Goal: Task Accomplishment & Management: Use online tool/utility

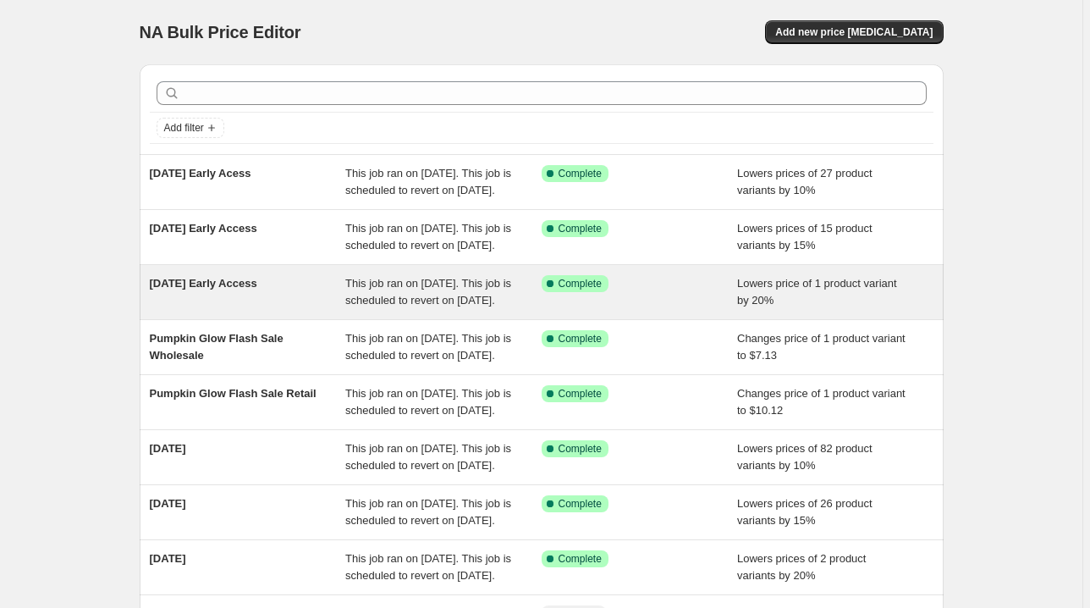
click at [254, 290] on span "[DATE] Early Access" at bounding box center [204, 283] width 108 height 13
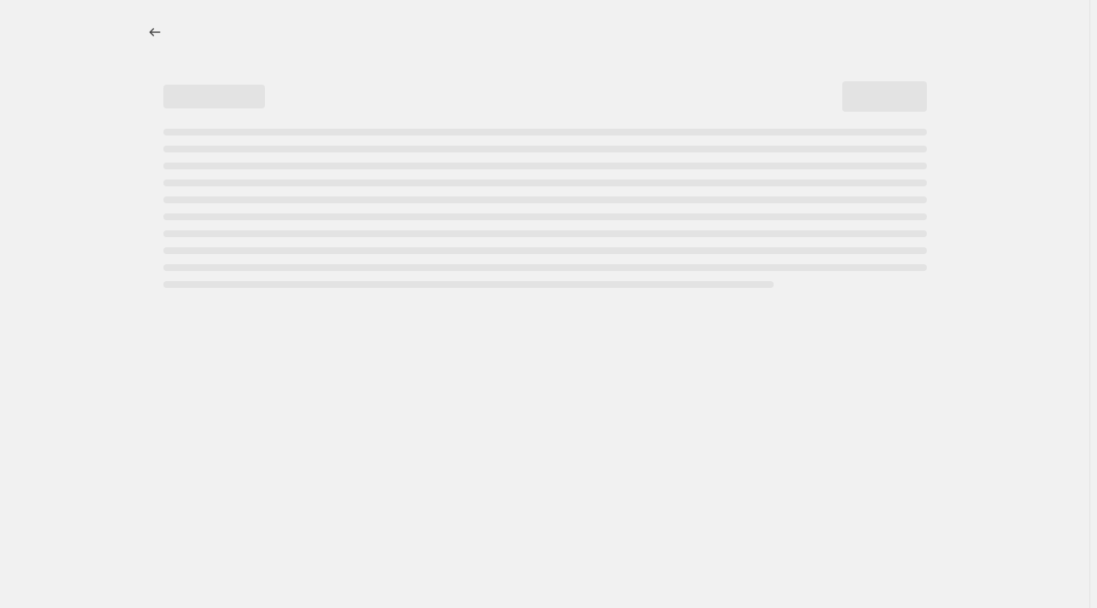
select select "percentage"
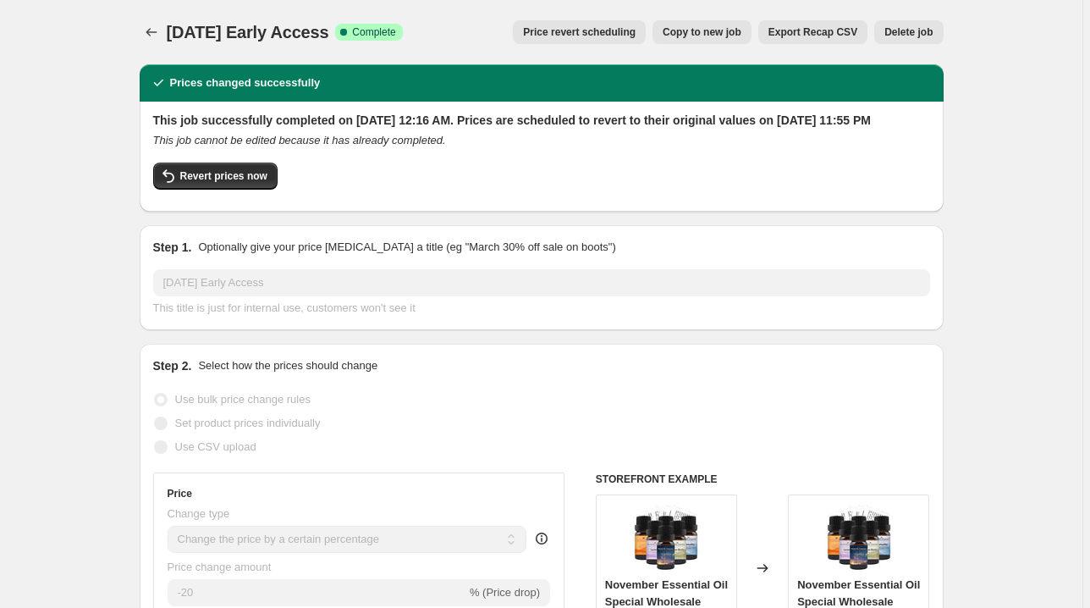
click at [708, 36] on span "Copy to new job" at bounding box center [702, 32] width 79 height 14
select select "percentage"
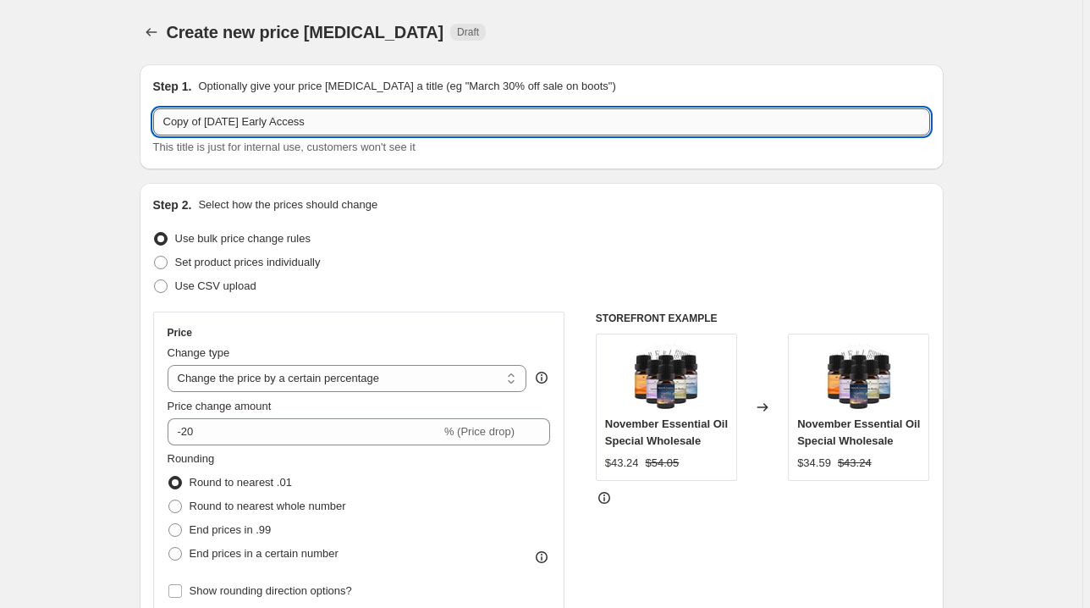
drag, startPoint x: 281, startPoint y: 119, endPoint x: 533, endPoint y: 120, distance: 252.3
click at [533, 120] on input "Copy of [DATE] Early Access" at bounding box center [541, 121] width 777 height 27
drag, startPoint x: 210, startPoint y: 117, endPoint x: 138, endPoint y: 114, distance: 72.0
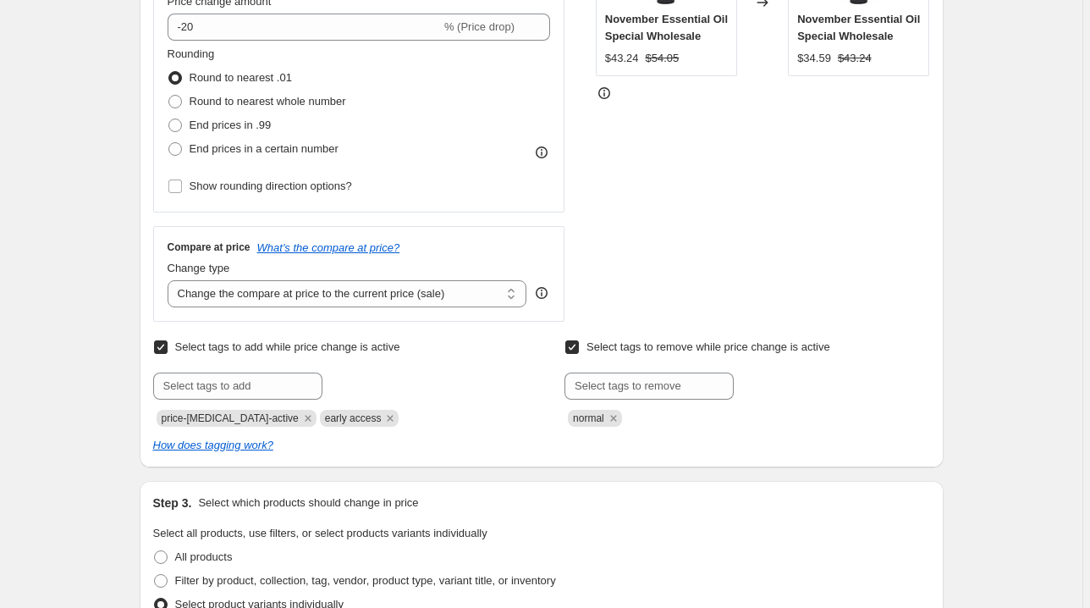
scroll to position [406, 0]
type input "[DATE]"
click at [388, 416] on icon "Remove early access" at bounding box center [391, 416] width 6 height 6
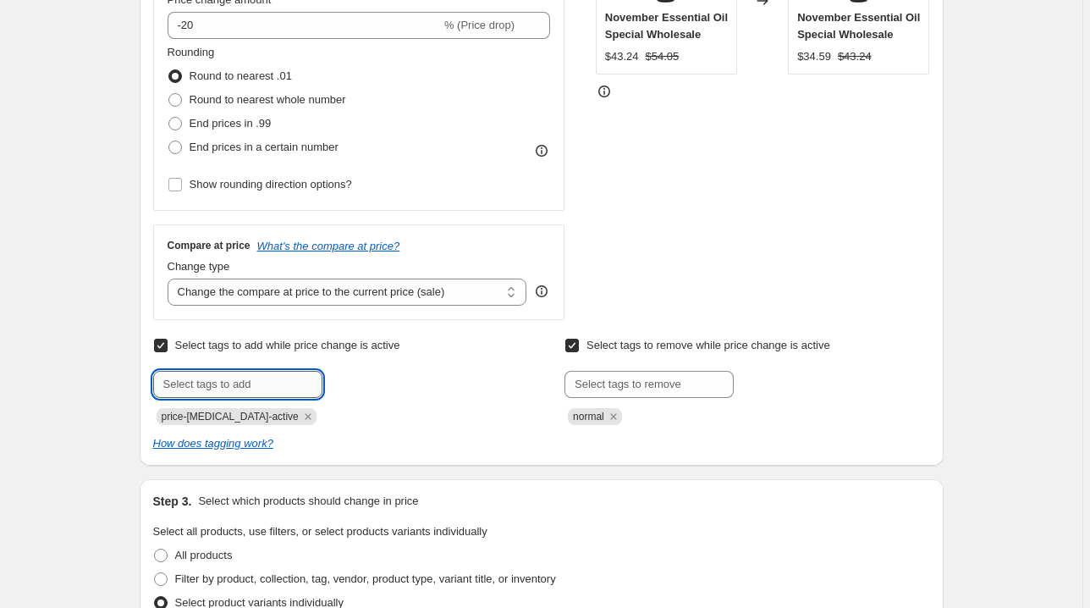
click at [263, 389] on input "text" at bounding box center [237, 384] width 169 height 27
type input "monthly specials"
click at [394, 381] on span "monthly spec..." at bounding box center [396, 383] width 74 height 12
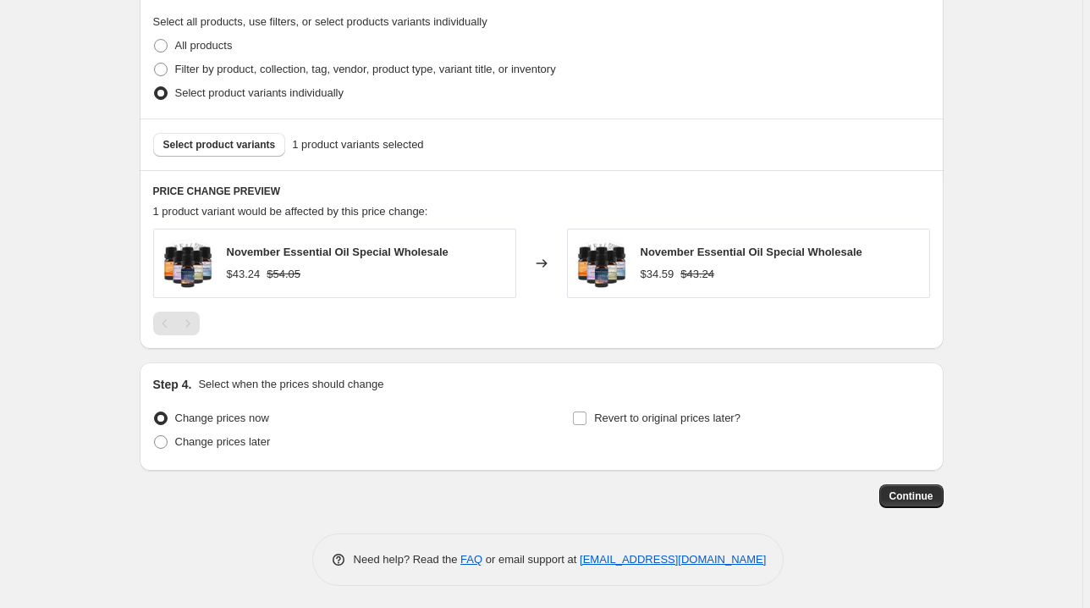
scroll to position [918, 0]
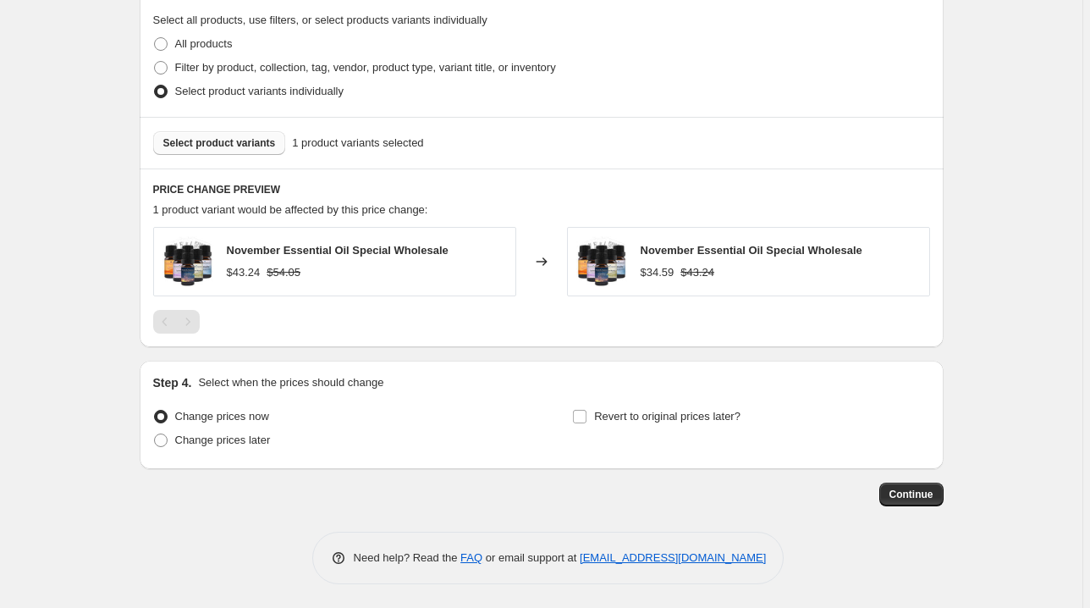
click at [247, 132] on button "Select product variants" at bounding box center [219, 143] width 133 height 24
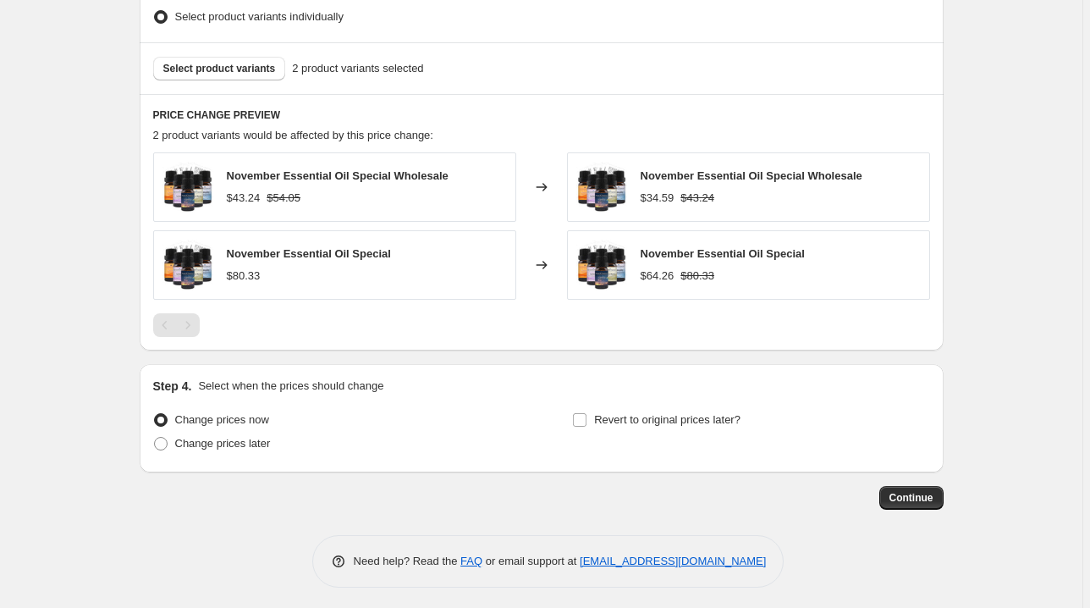
scroll to position [995, 0]
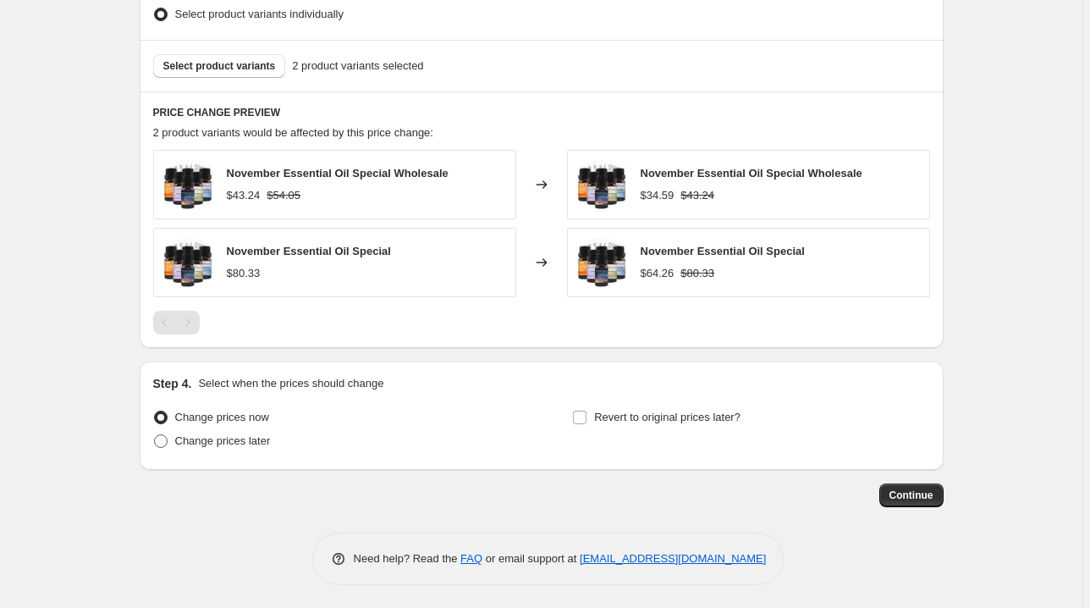
click at [208, 444] on span "Change prices later" at bounding box center [223, 440] width 96 height 13
click at [155, 435] on input "Change prices later" at bounding box center [154, 434] width 1 height 1
radio input "true"
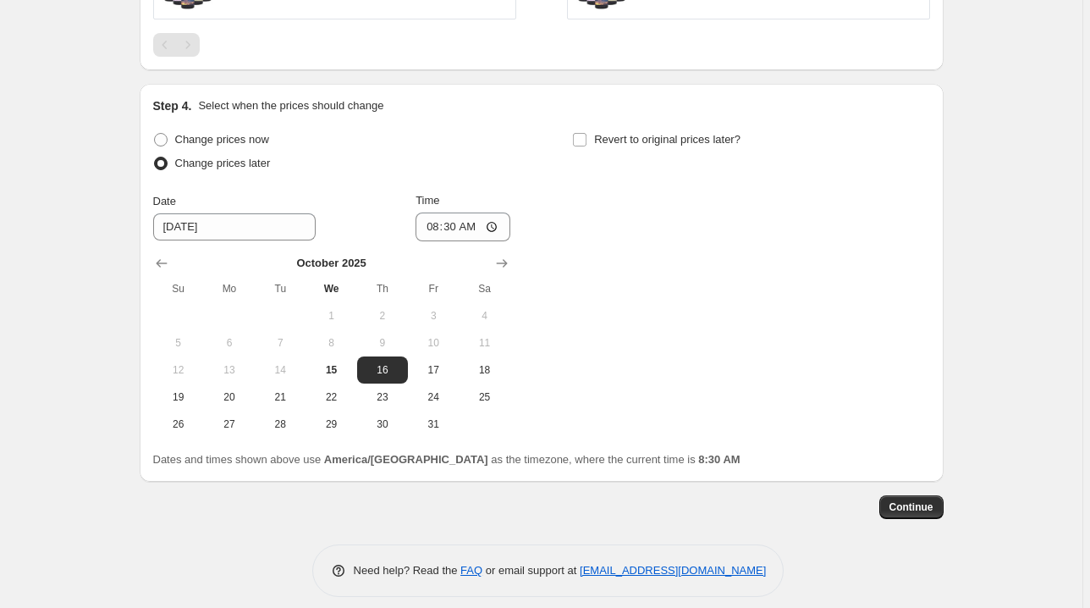
scroll to position [1284, 0]
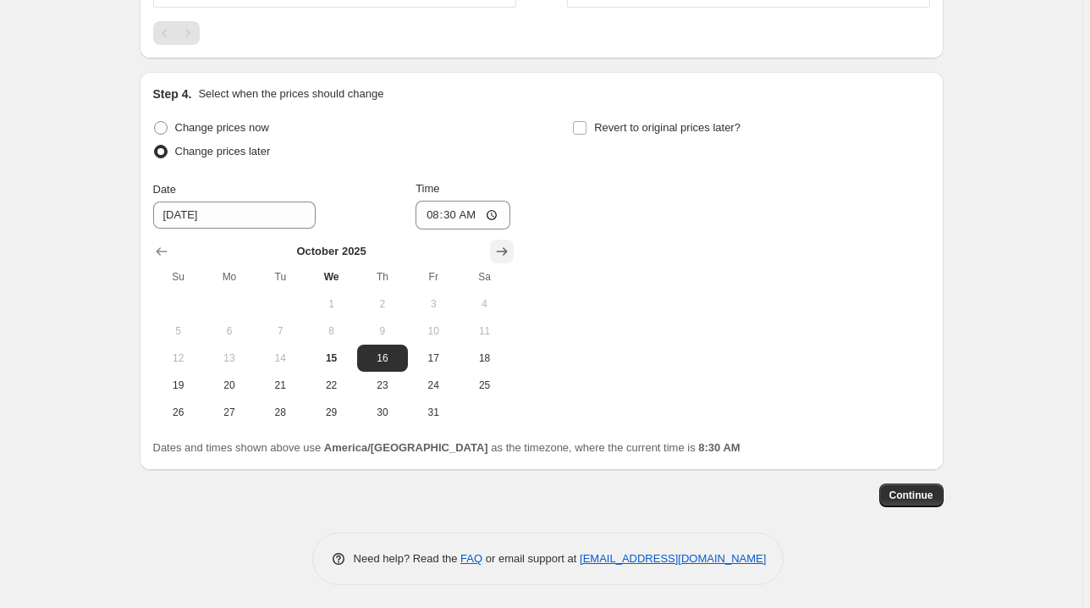
click at [510, 252] on icon "Show next month, November 2025" at bounding box center [502, 251] width 17 height 17
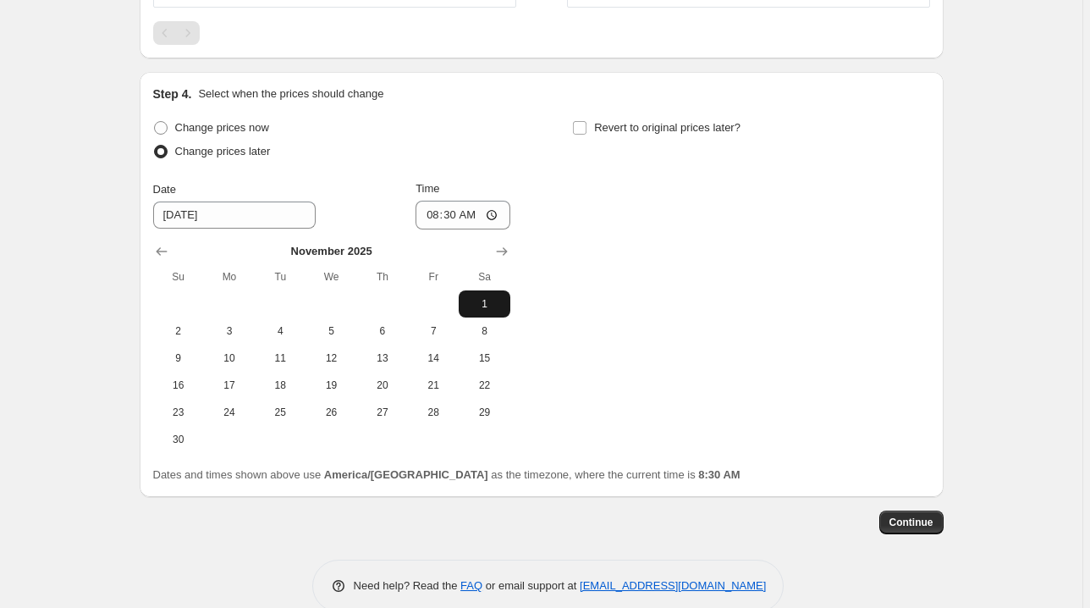
click at [489, 301] on span "1" at bounding box center [484, 304] width 37 height 14
type input "[DATE]"
click at [433, 213] on input "08:30" at bounding box center [463, 215] width 95 height 29
type input "00:00"
click at [587, 126] on input "Revert to original prices later?" at bounding box center [580, 128] width 14 height 14
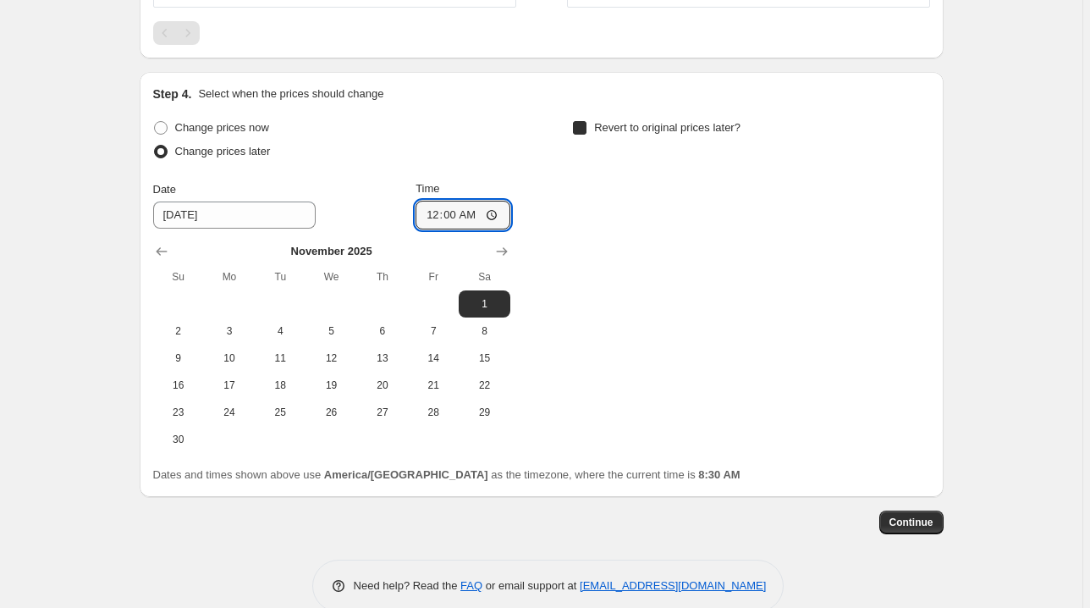
checkbox input "true"
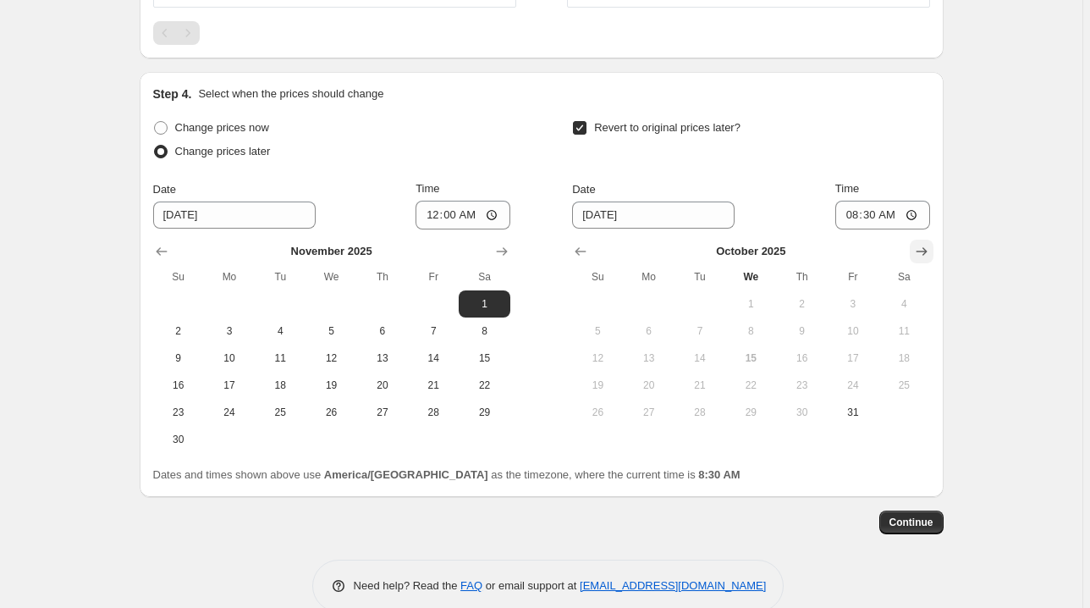
click at [921, 245] on icon "Show next month, November 2025" at bounding box center [921, 251] width 17 height 17
click at [603, 439] on span "30" at bounding box center [597, 440] width 37 height 14
type input "[DATE]"
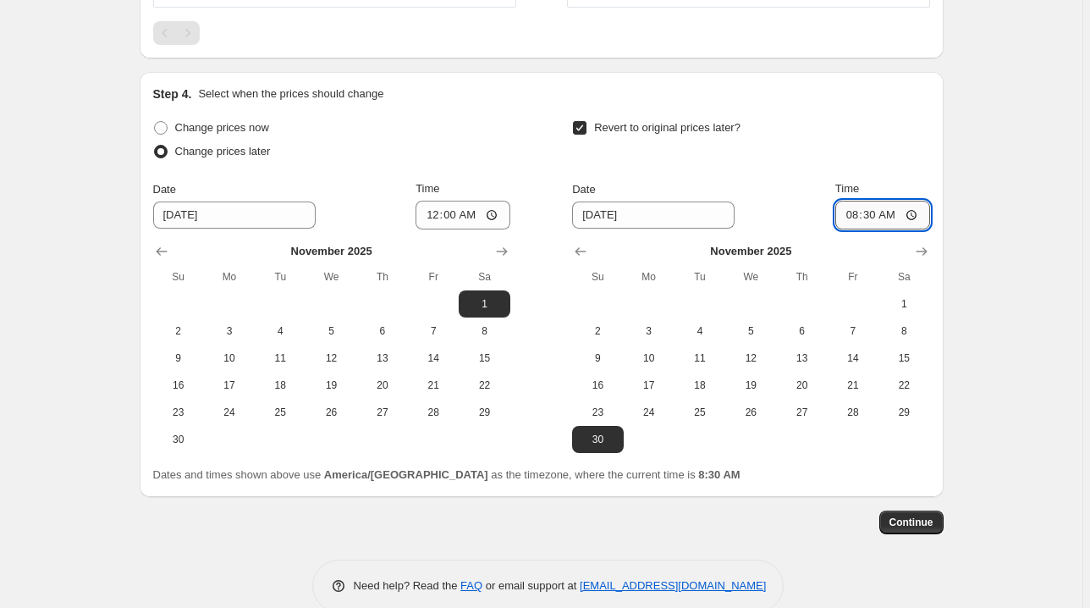
click at [852, 213] on input "08:30" at bounding box center [883, 215] width 95 height 29
type input "23:55"
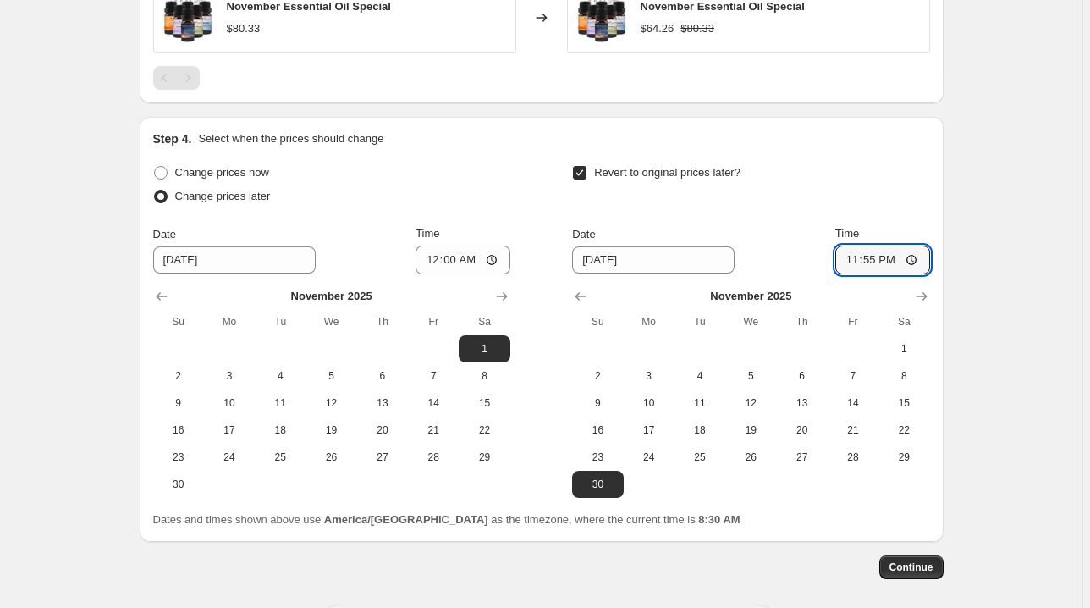
scroll to position [1216, 0]
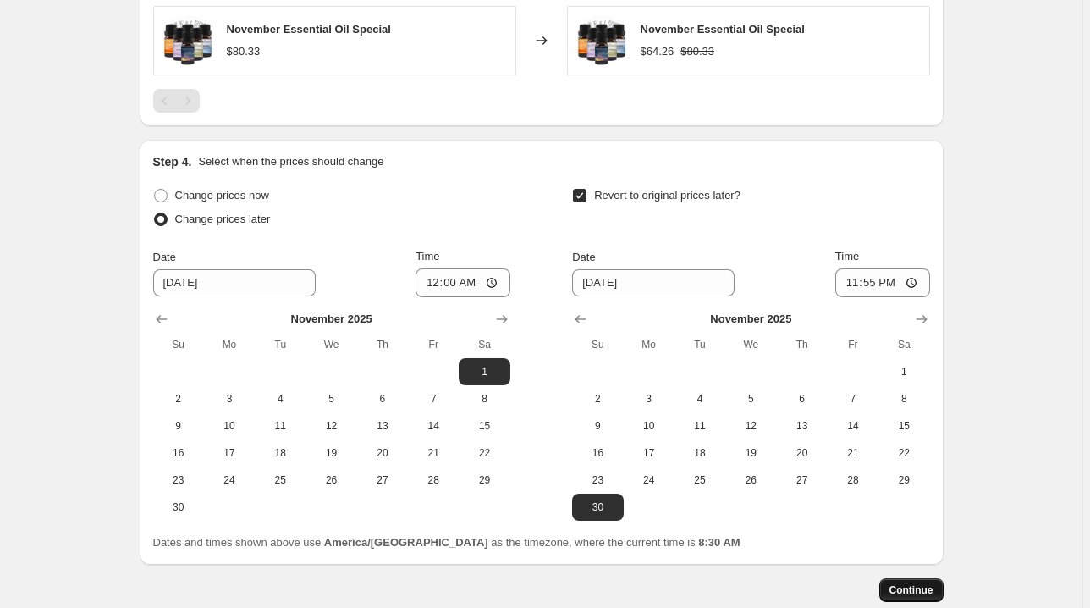
click at [923, 584] on span "Continue" at bounding box center [912, 590] width 44 height 14
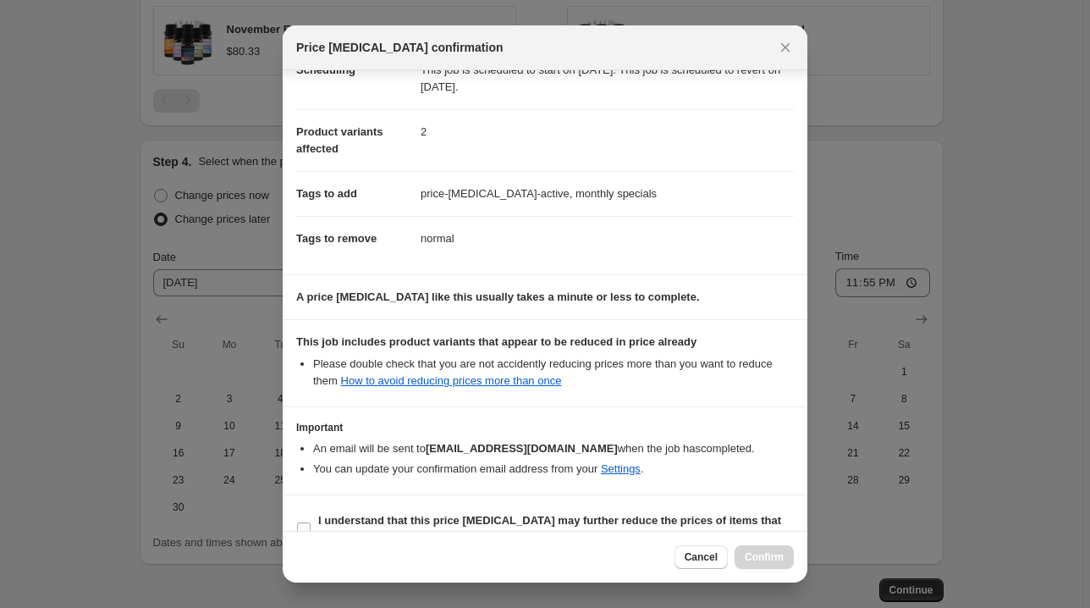
scroll to position [189, 0]
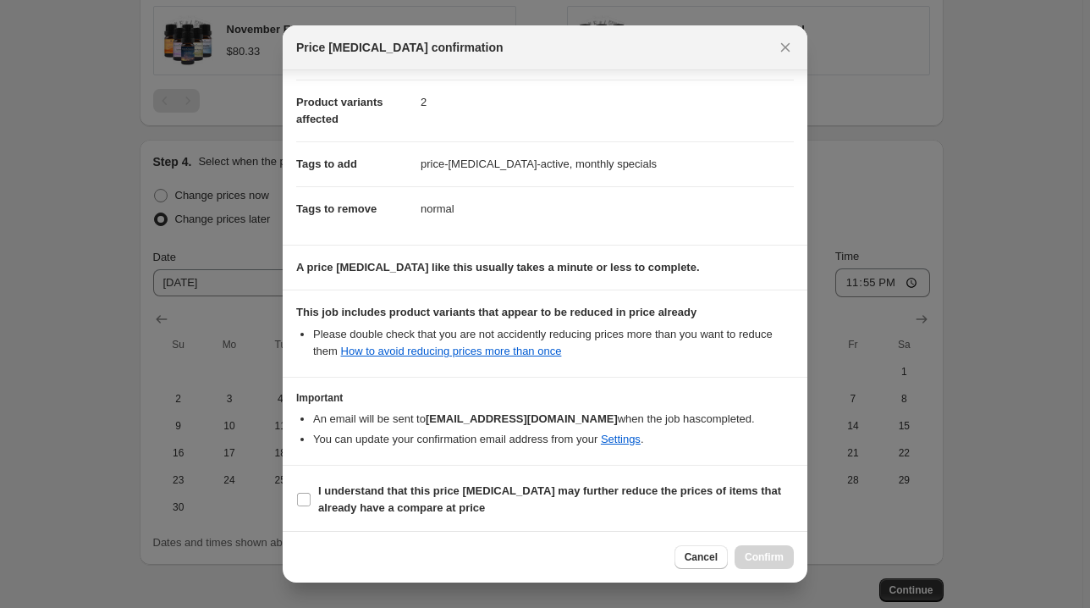
click at [646, 501] on span "I understand that this price [MEDICAL_DATA] may further reduce the prices of it…" at bounding box center [556, 500] width 476 height 34
click at [311, 501] on input "I understand that this price [MEDICAL_DATA] may further reduce the prices of it…" at bounding box center [304, 500] width 14 height 14
checkbox input "true"
click at [775, 555] on span "Confirm" at bounding box center [764, 557] width 39 height 14
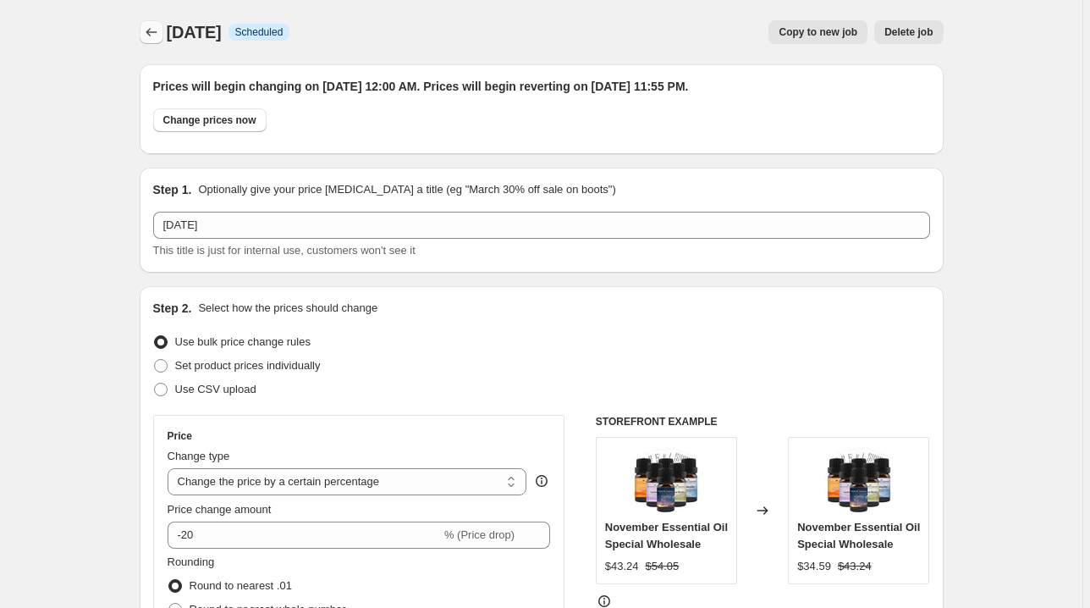
click at [153, 31] on icon "Price change jobs" at bounding box center [151, 32] width 17 height 17
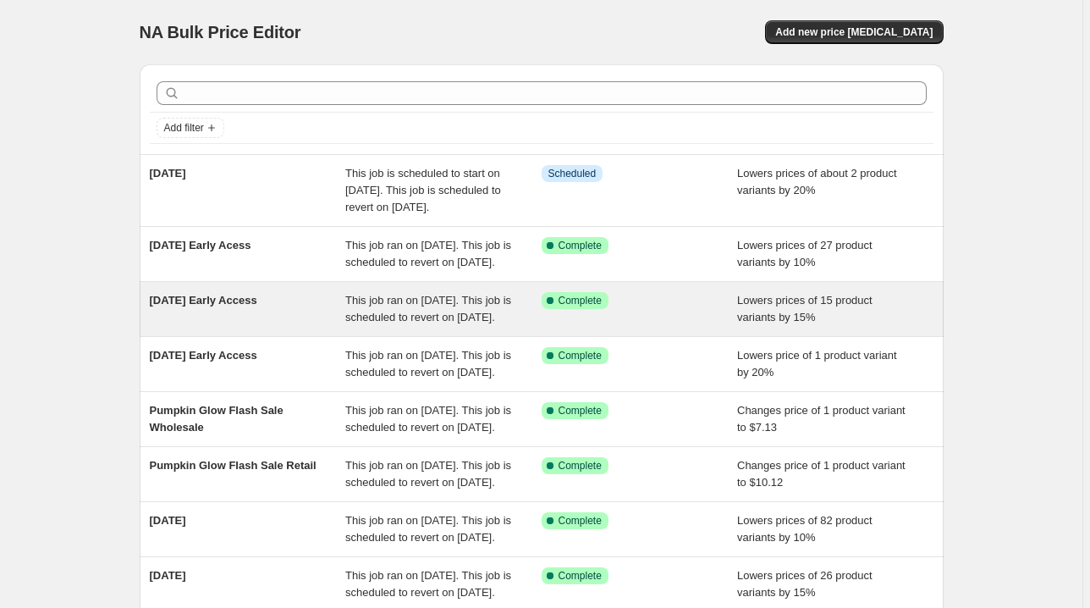
click at [260, 326] on div "[DATE] Early Access" at bounding box center [248, 309] width 196 height 34
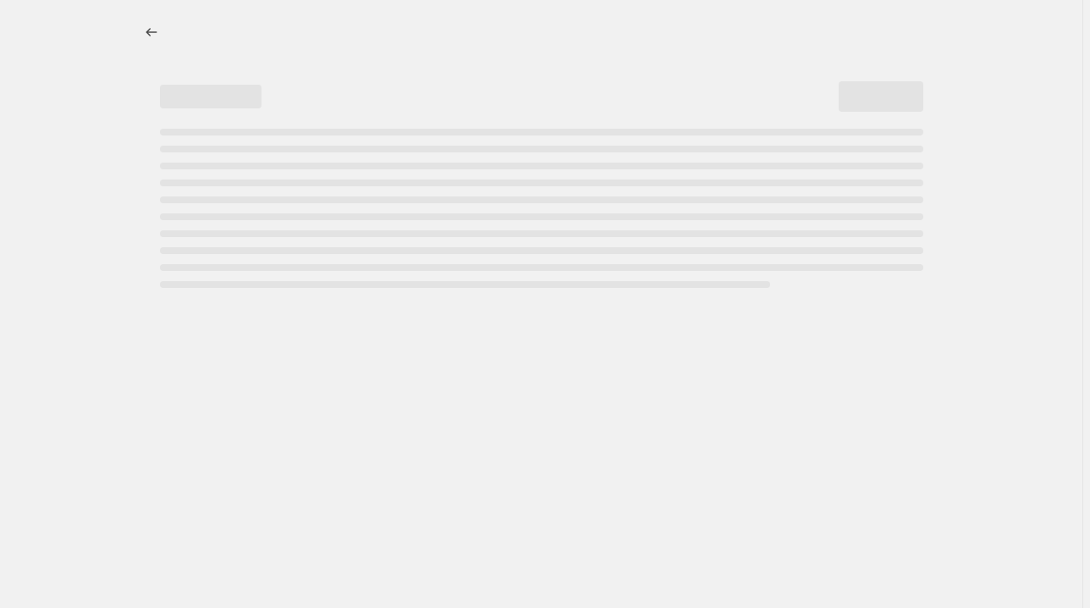
select select "percentage"
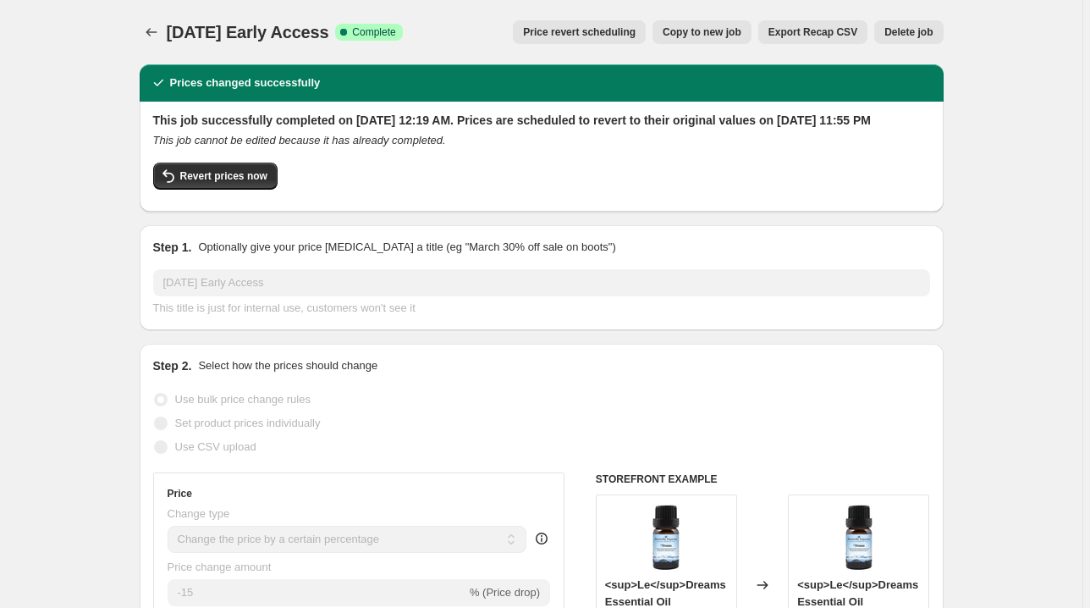
click at [712, 29] on span "Copy to new job" at bounding box center [702, 32] width 79 height 14
select select "percentage"
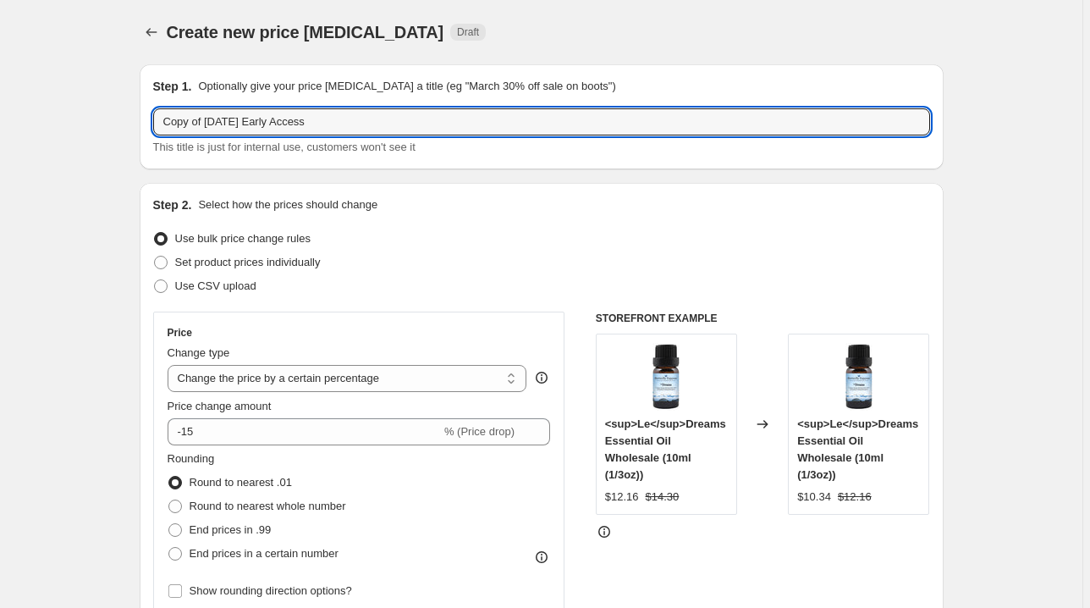
drag, startPoint x: 213, startPoint y: 125, endPoint x: 85, endPoint y: 128, distance: 128.7
drag, startPoint x: 236, startPoint y: 118, endPoint x: 437, endPoint y: 119, distance: 200.6
click at [437, 119] on input "[DATE] Early Access" at bounding box center [541, 121] width 777 height 27
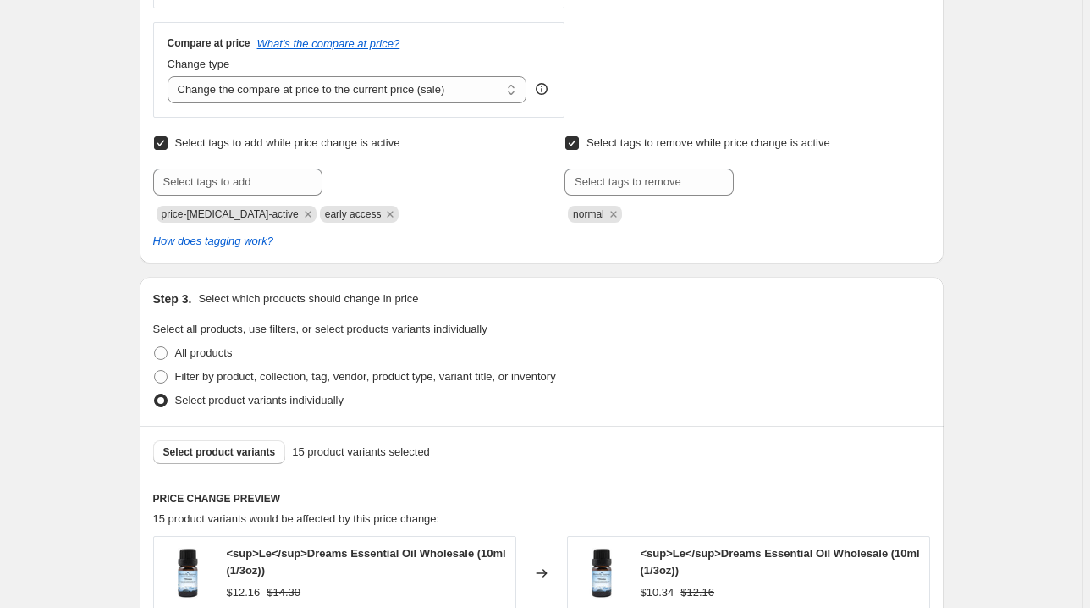
scroll to position [610, 0]
type input "[DATE]"
drag, startPoint x: 384, startPoint y: 212, endPoint x: 295, endPoint y: 200, distance: 90.6
click at [384, 212] on icon "Remove early access" at bounding box center [390, 213] width 15 height 15
click at [268, 189] on input "text" at bounding box center [237, 181] width 169 height 27
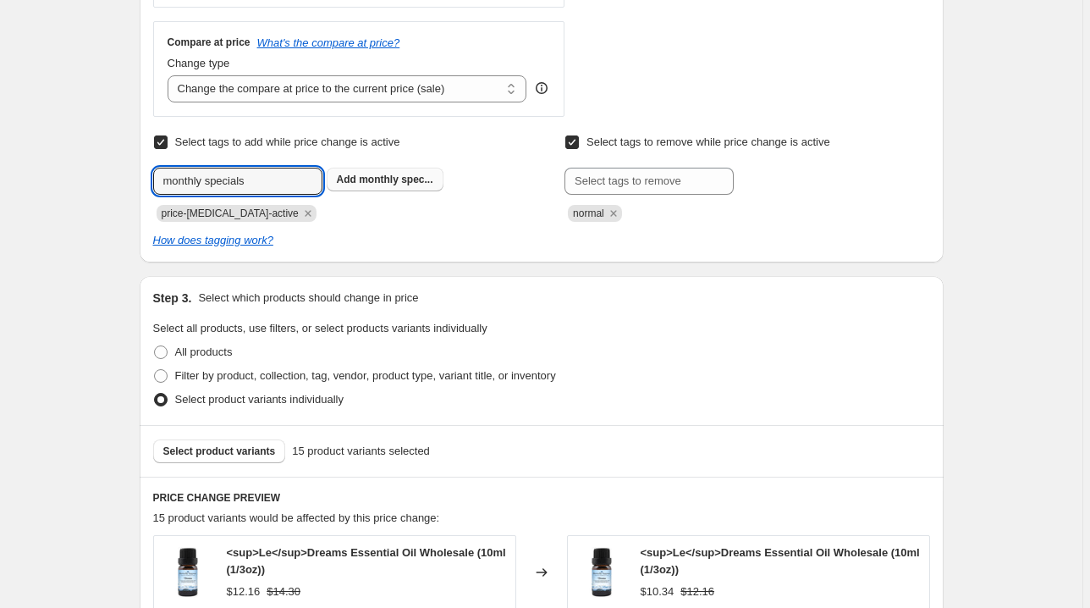
type input "monthly specials"
click at [366, 181] on span "monthly spec..." at bounding box center [396, 180] width 74 height 12
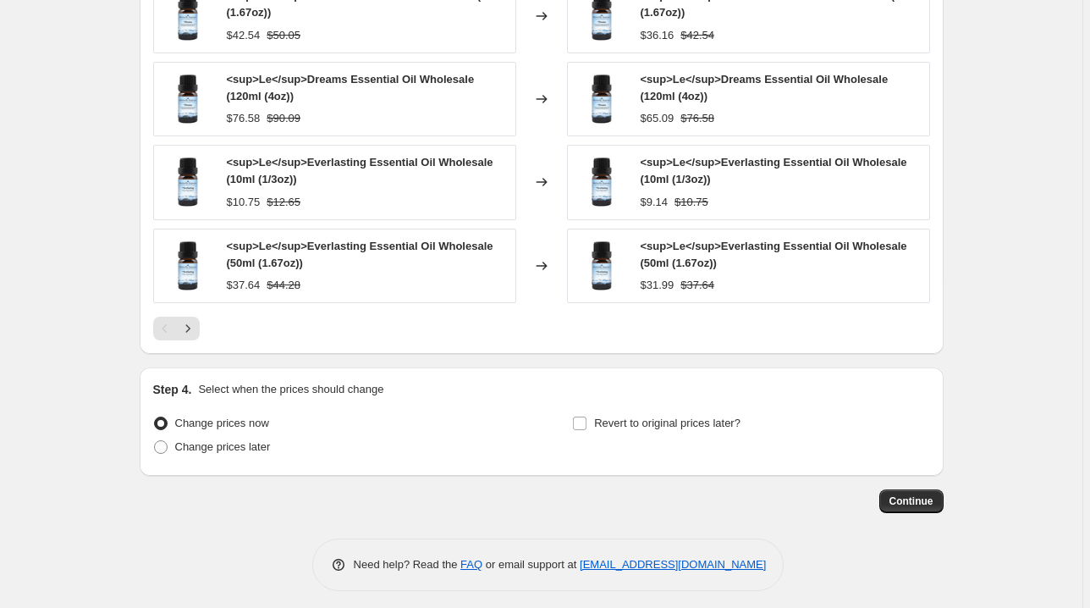
scroll to position [1255, 0]
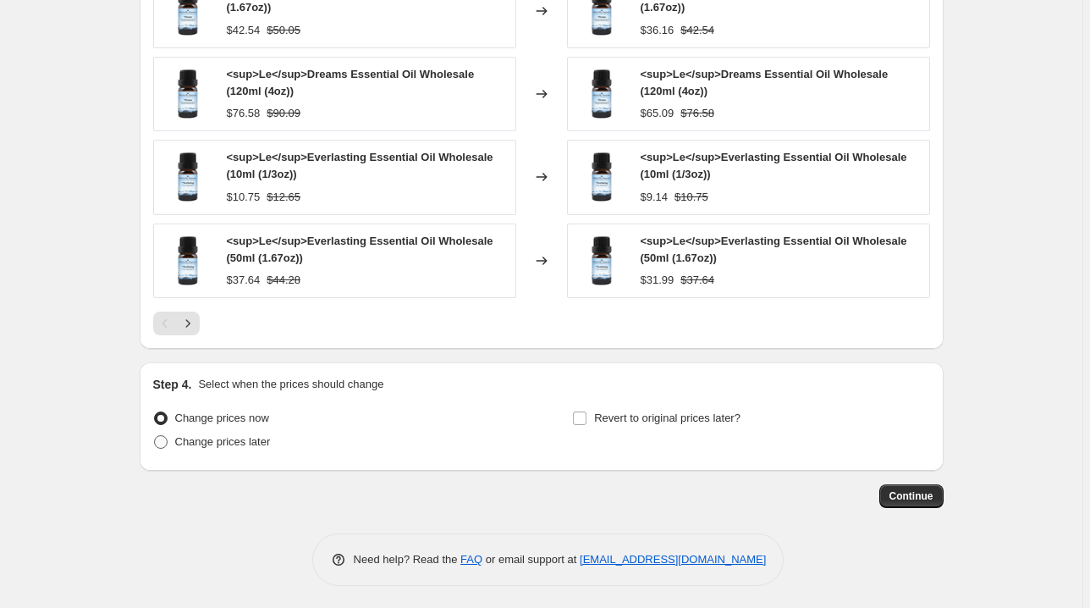
click at [221, 445] on span "Change prices later" at bounding box center [223, 441] width 96 height 17
click at [155, 436] on input "Change prices later" at bounding box center [154, 435] width 1 height 1
radio input "true"
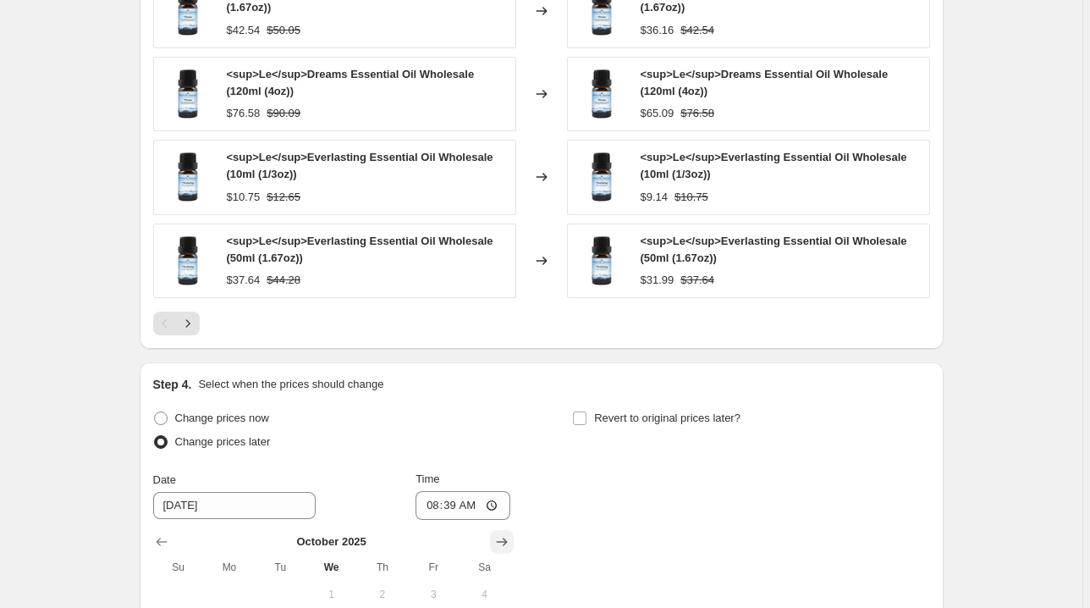
click at [505, 537] on icon "Show next month, November 2025" at bounding box center [502, 541] width 17 height 17
click at [478, 590] on span "1" at bounding box center [484, 594] width 37 height 14
type input "[DATE]"
click at [427, 504] on input "08:39" at bounding box center [463, 505] width 95 height 29
type input "00:00"
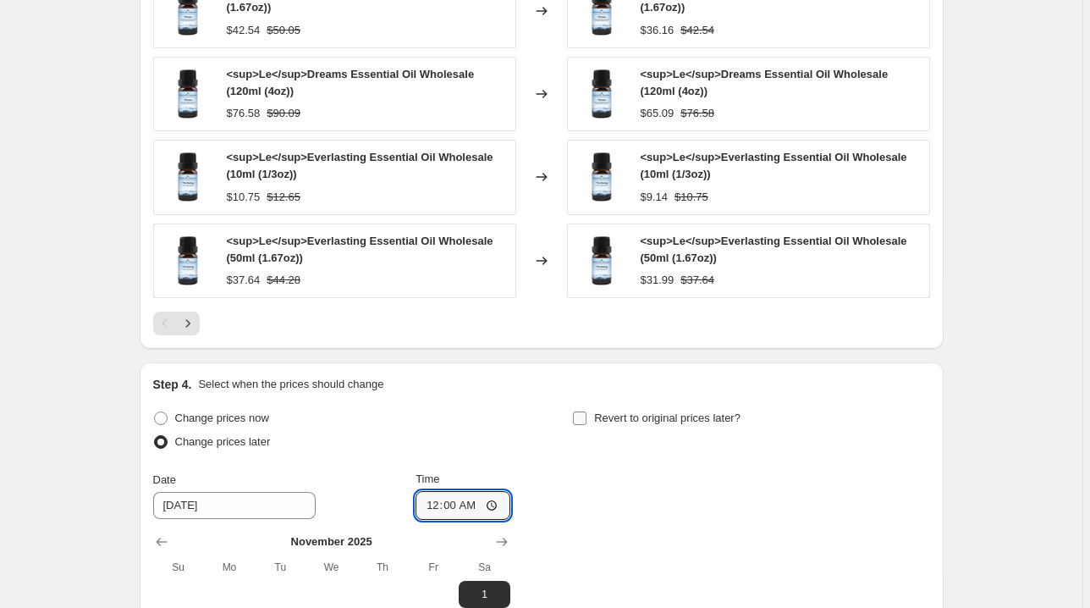
click at [583, 414] on input "Revert to original prices later?" at bounding box center [580, 418] width 14 height 14
checkbox input "true"
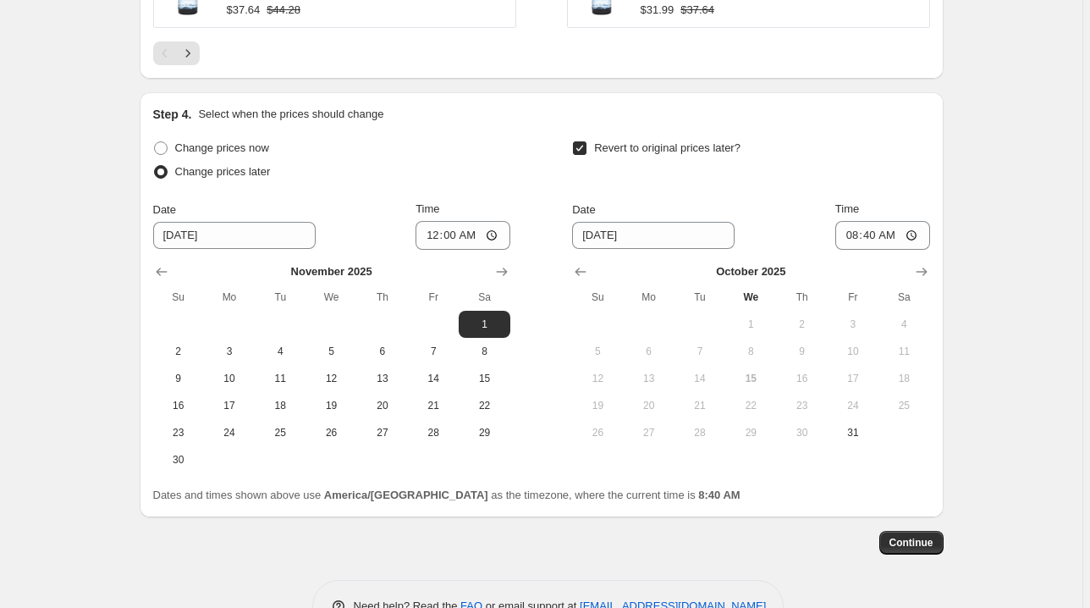
scroll to position [1525, 0]
click at [928, 270] on icon "Show next month, November 2025" at bounding box center [921, 270] width 17 height 17
click at [610, 456] on span "30" at bounding box center [597, 459] width 37 height 14
type input "[DATE]"
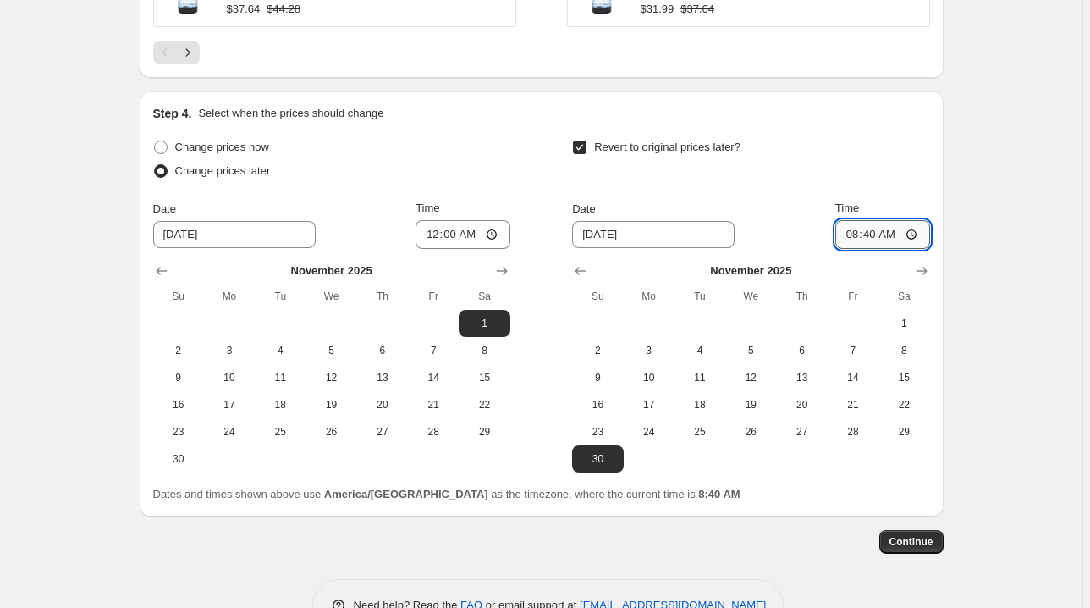
click at [846, 230] on input "08:40" at bounding box center [883, 234] width 95 height 29
type input "23:55"
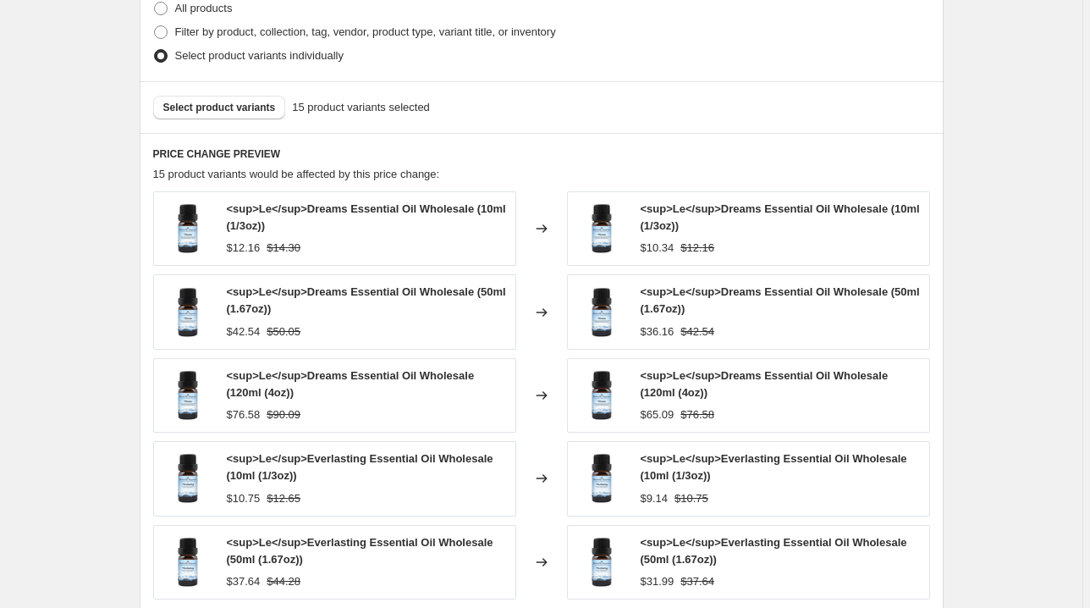
scroll to position [916, 0]
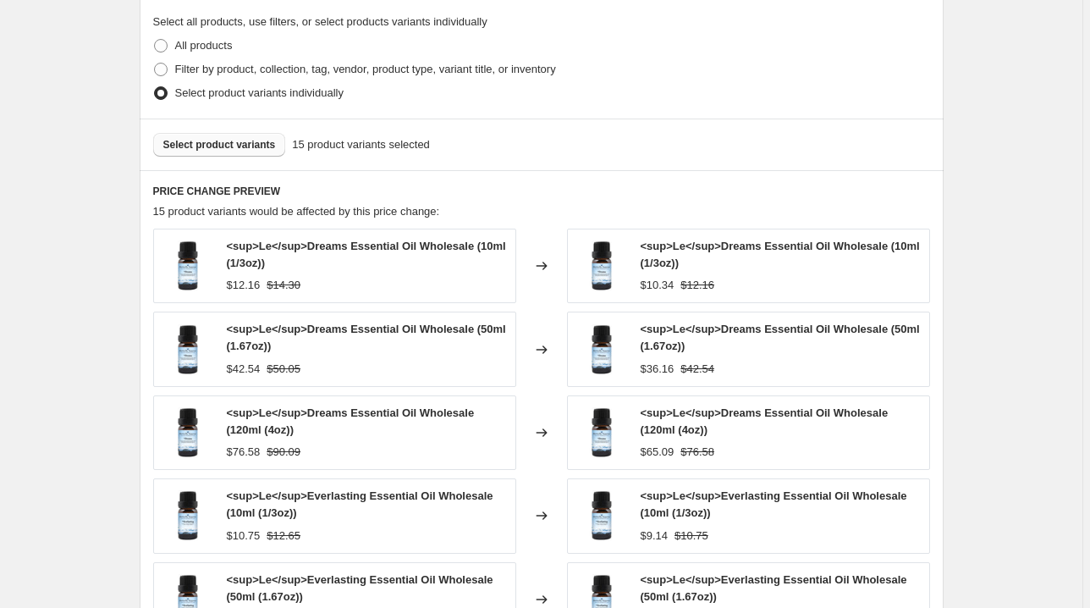
click at [272, 150] on button "Select product variants" at bounding box center [219, 145] width 133 height 24
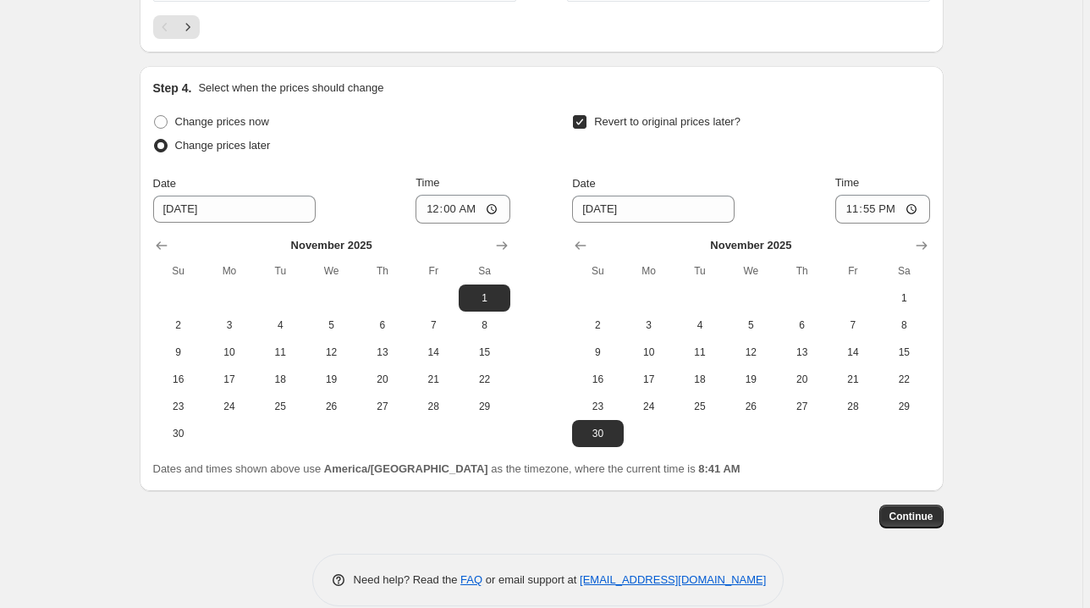
scroll to position [1571, 0]
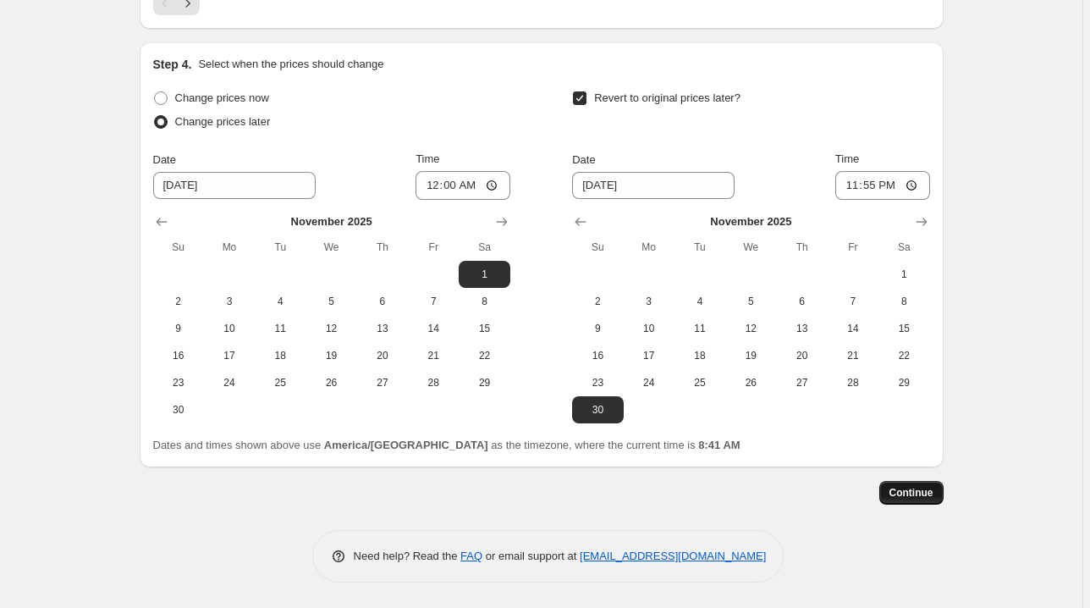
click at [934, 496] on span "Continue" at bounding box center [912, 493] width 44 height 14
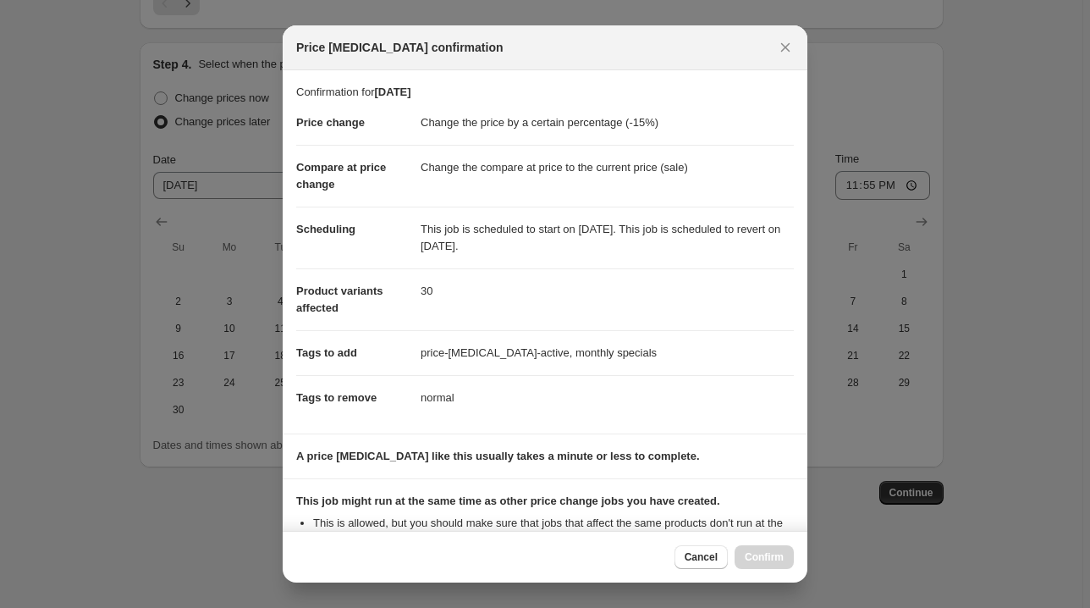
scroll to position [310, 0]
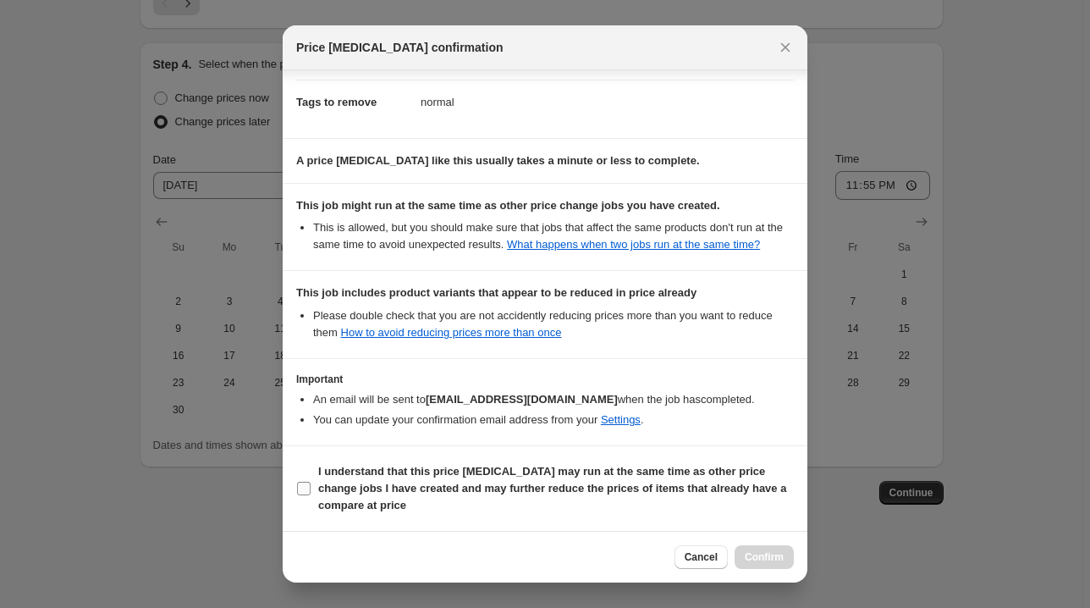
click at [560, 470] on b "I understand that this price [MEDICAL_DATA] may run at the same time as other p…" at bounding box center [552, 488] width 468 height 47
click at [311, 482] on input "I understand that this price [MEDICAL_DATA] may run at the same time as other p…" at bounding box center [304, 489] width 14 height 14
checkbox input "true"
click at [754, 552] on span "Confirm" at bounding box center [764, 557] width 39 height 14
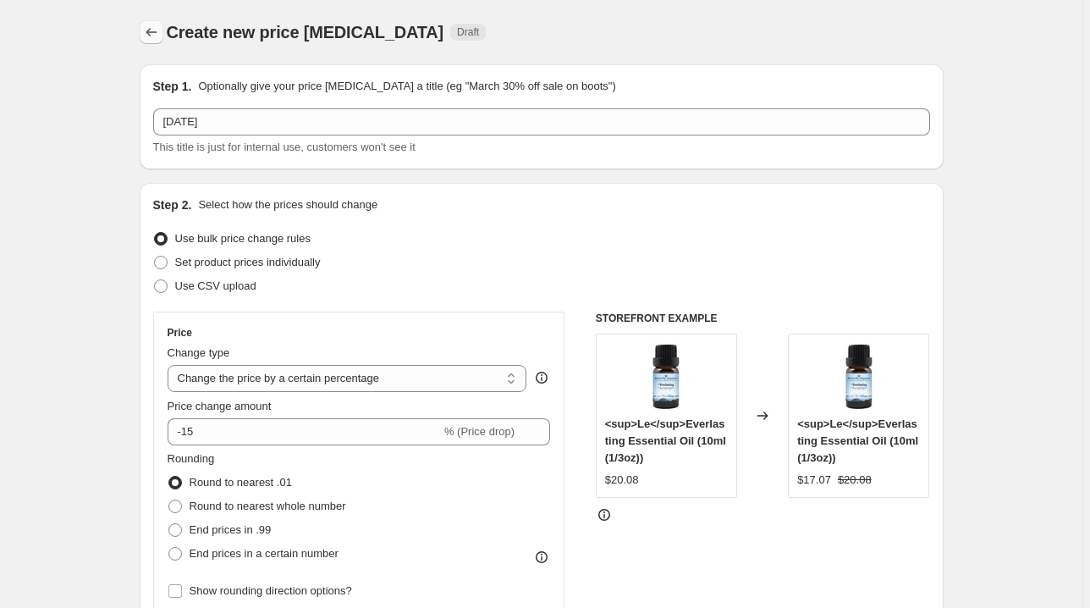
click at [159, 33] on icon "Price change jobs" at bounding box center [151, 32] width 17 height 17
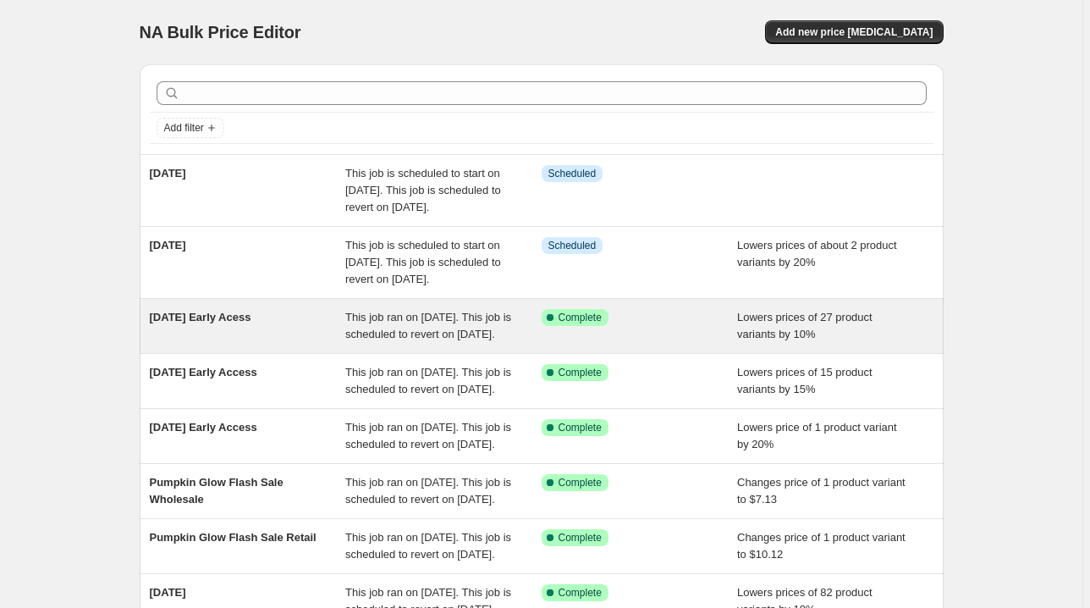
click at [332, 343] on div "[DATE] Early Acess" at bounding box center [248, 326] width 196 height 34
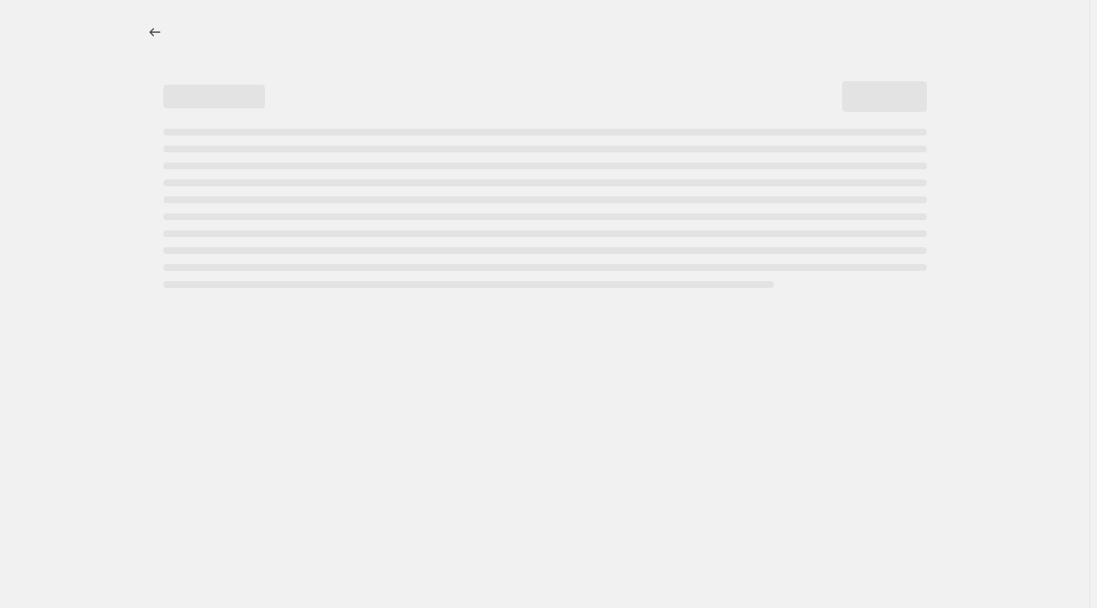
select select "percentage"
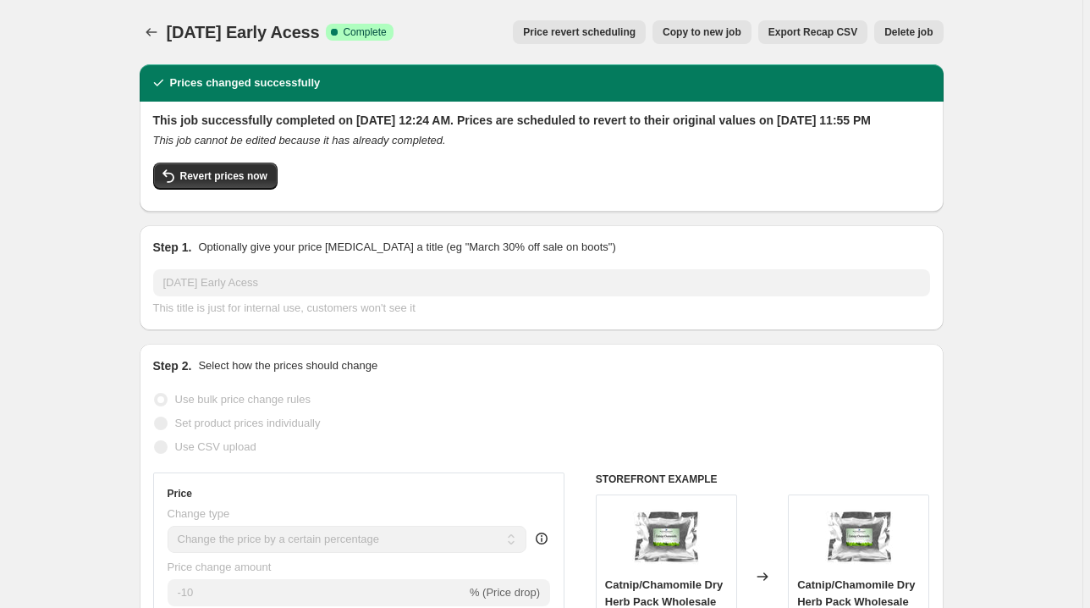
click at [716, 30] on span "Copy to new job" at bounding box center [702, 32] width 79 height 14
select select "percentage"
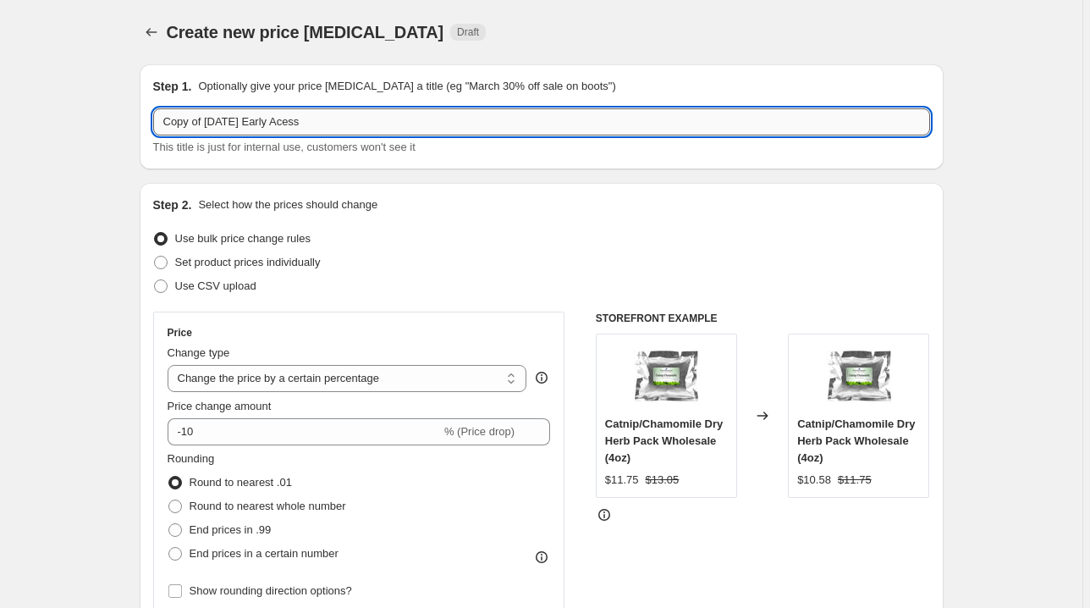
drag, startPoint x: 374, startPoint y: 112, endPoint x: 279, endPoint y: 115, distance: 94.9
click at [279, 115] on input "Copy of [DATE] Early Acess" at bounding box center [541, 121] width 777 height 27
drag, startPoint x: 208, startPoint y: 115, endPoint x: 125, endPoint y: 109, distance: 83.2
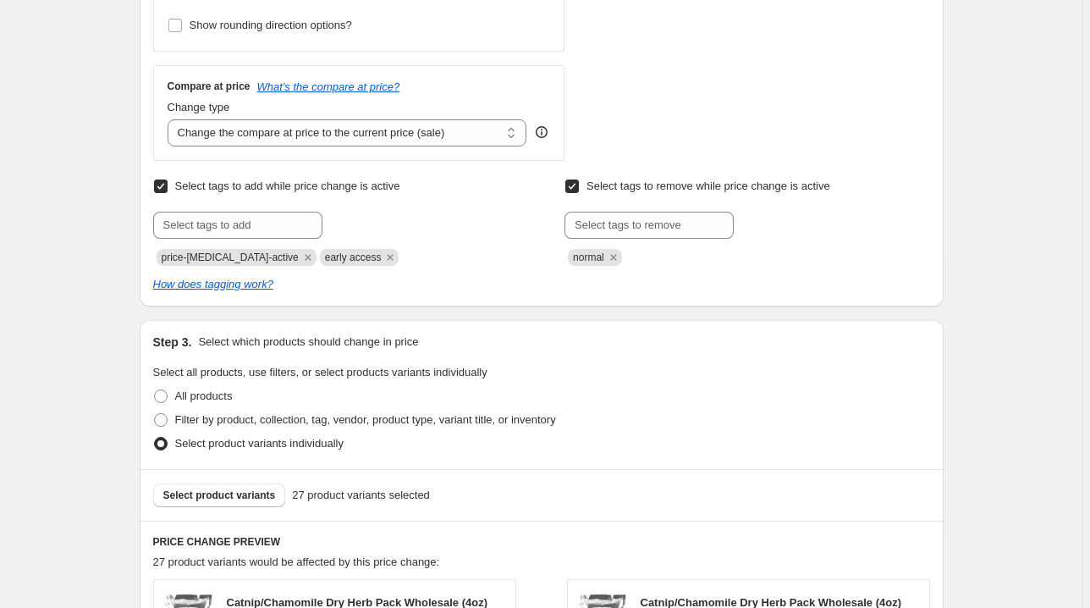
scroll to position [745, 0]
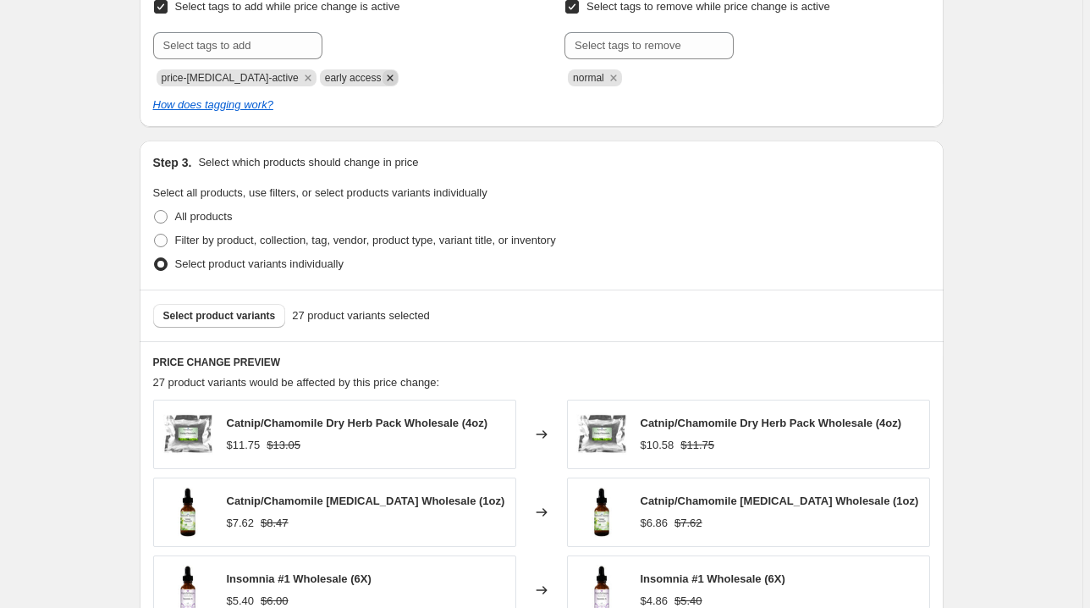
type input "[DATE]"
click at [383, 78] on icon "Remove early access" at bounding box center [390, 77] width 15 height 15
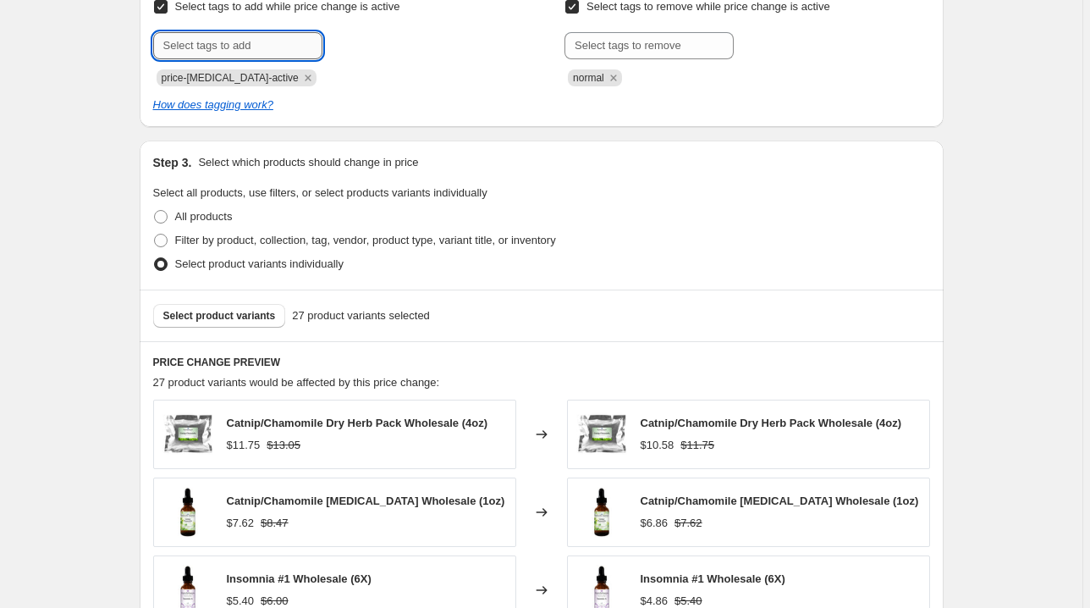
click at [263, 46] on input "text" at bounding box center [237, 45] width 169 height 27
type input "monthly specials"
click at [363, 45] on span "monthly spec..." at bounding box center [396, 44] width 74 height 12
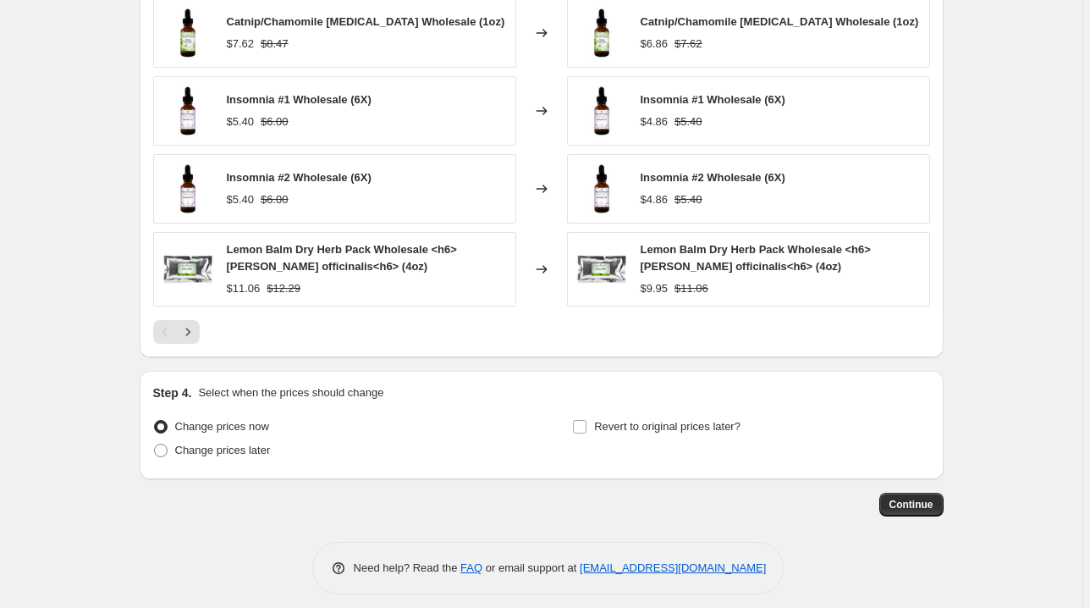
scroll to position [1233, 0]
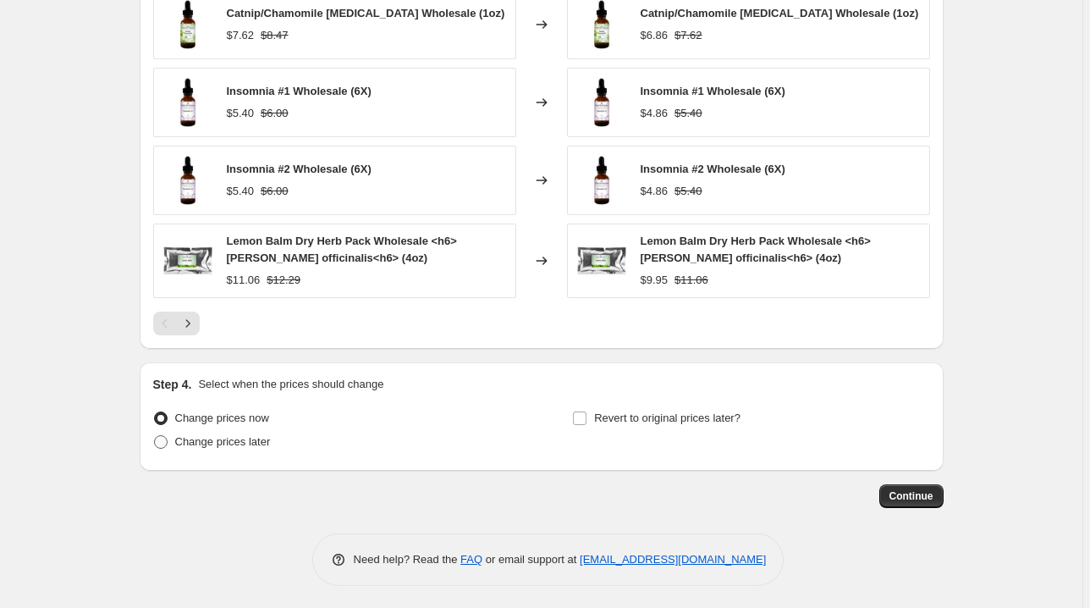
click at [261, 436] on span "Change prices later" at bounding box center [223, 441] width 96 height 13
click at [155, 436] on input "Change prices later" at bounding box center [154, 435] width 1 height 1
radio input "true"
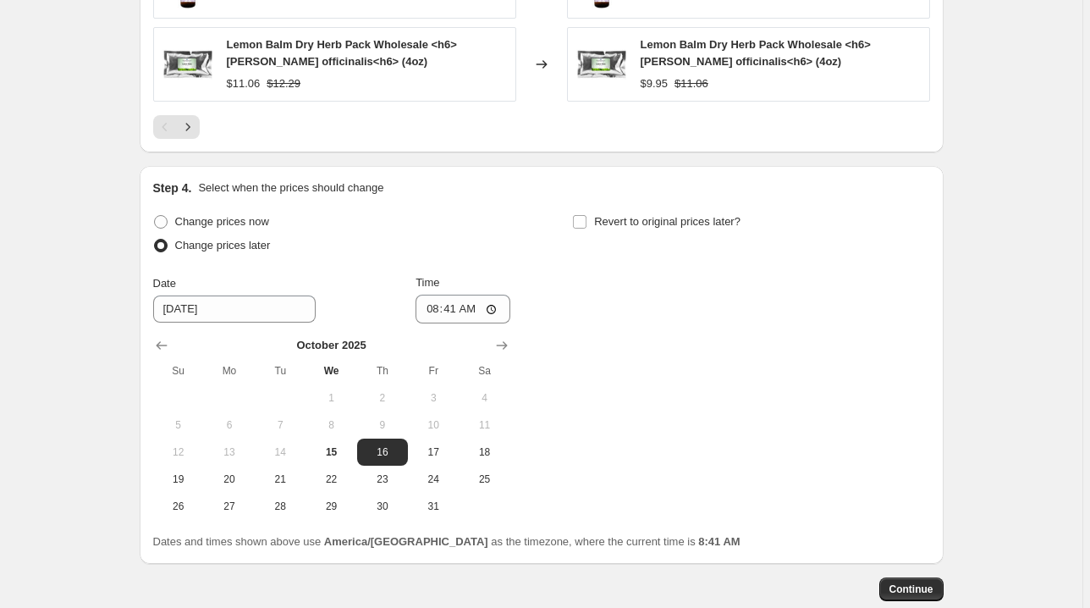
scroll to position [1522, 0]
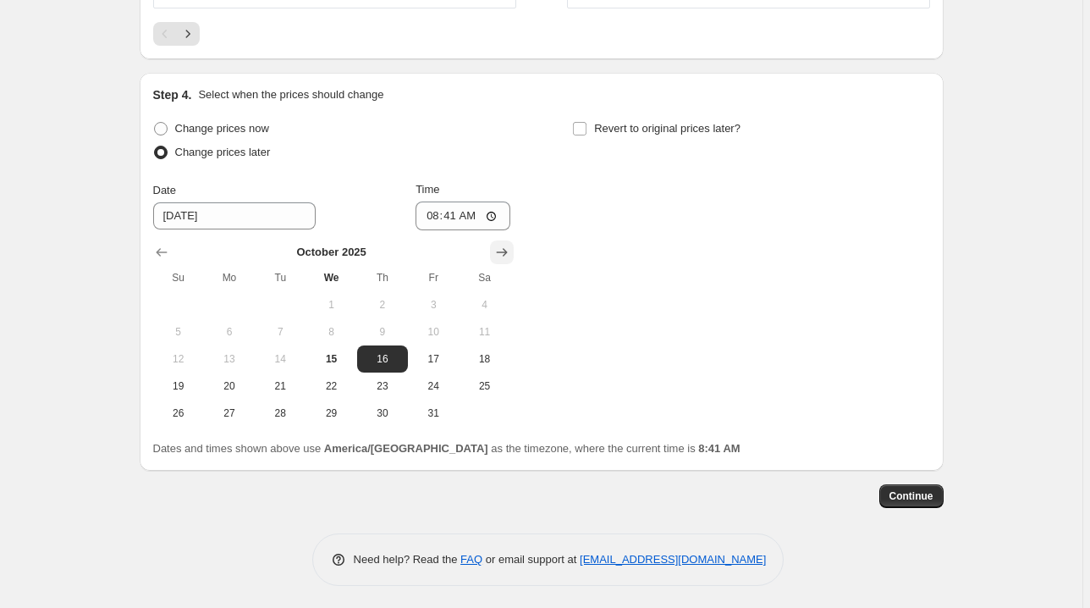
click at [501, 256] on icon "Show next month, November 2025" at bounding box center [502, 252] width 17 height 17
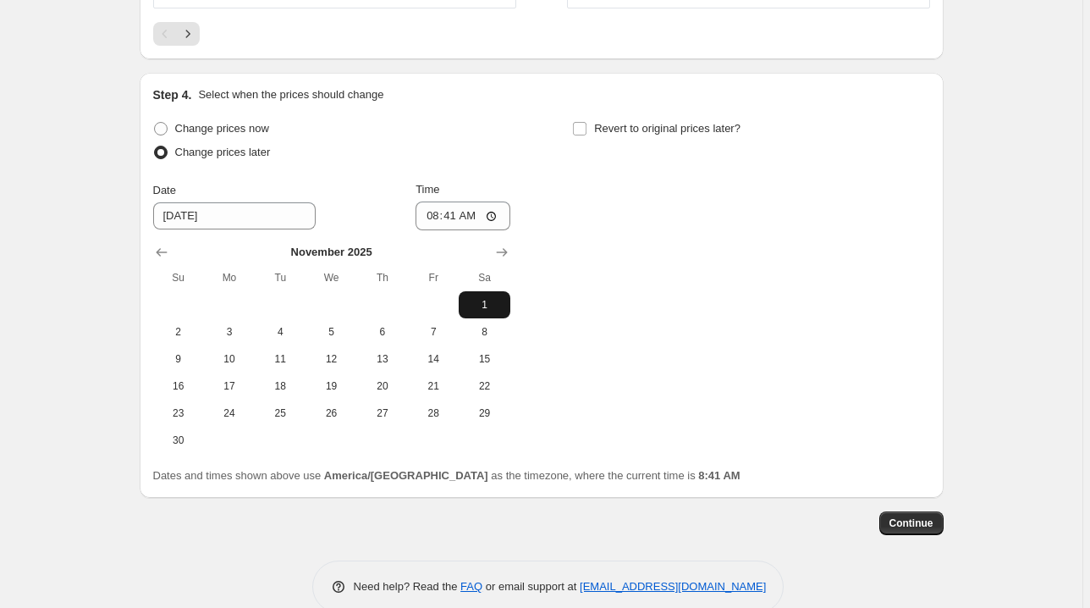
click at [489, 298] on span "1" at bounding box center [484, 305] width 37 height 14
type input "[DATE]"
click at [451, 212] on input "08:41" at bounding box center [463, 215] width 95 height 29
click at [430, 211] on input "08:41" at bounding box center [463, 215] width 95 height 29
type input "00:00"
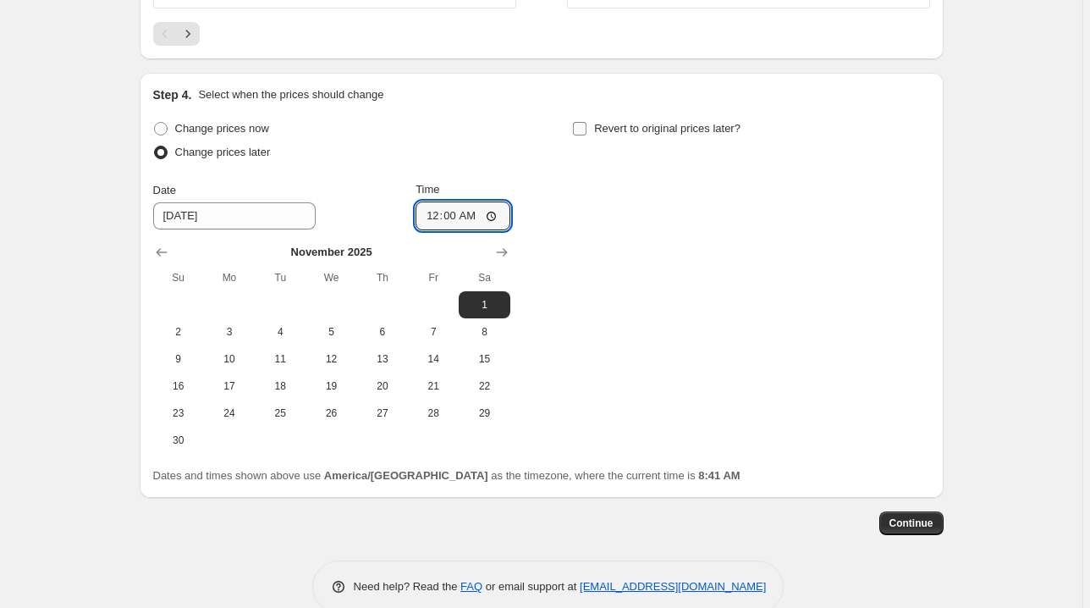
click at [587, 124] on input "Revert to original prices later?" at bounding box center [580, 129] width 14 height 14
checkbox input "true"
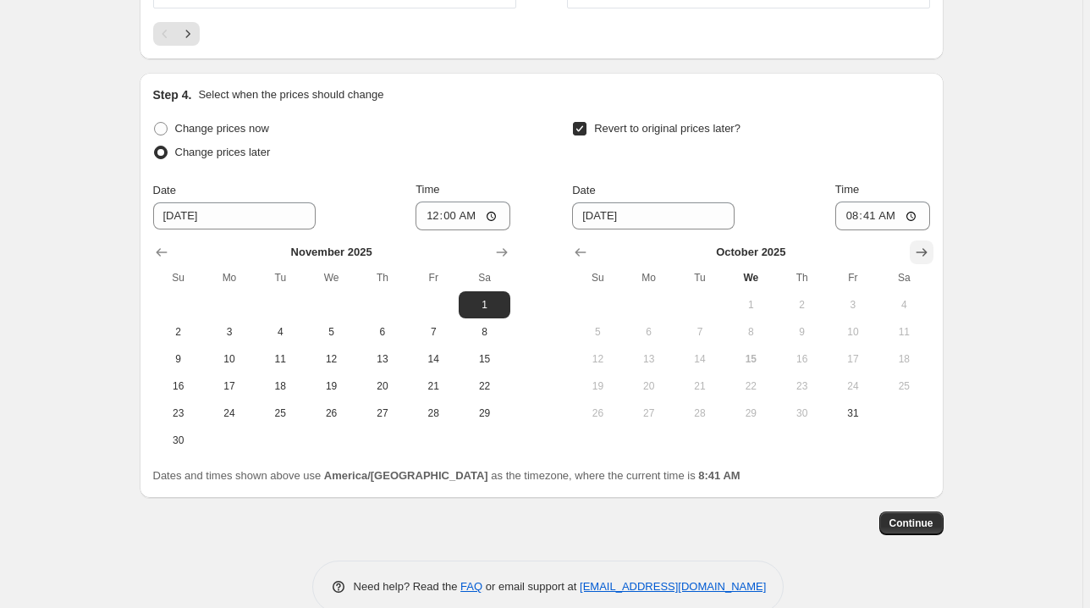
click at [924, 245] on icon "Show next month, November 2025" at bounding box center [921, 252] width 17 height 17
click at [603, 448] on button "30" at bounding box center [597, 440] width 51 height 27
type input "[DATE]"
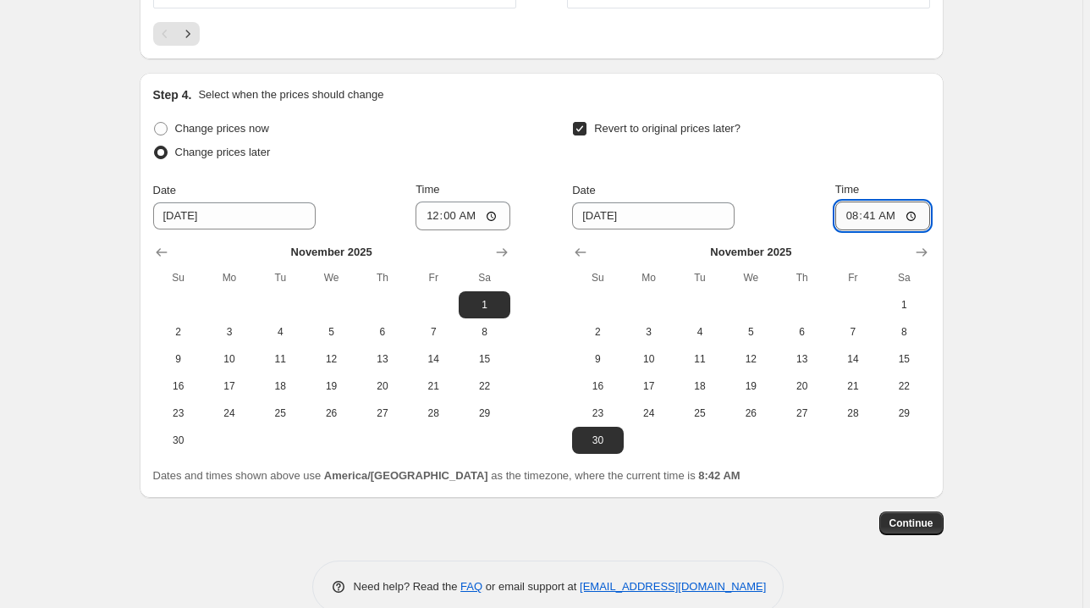
click at [852, 209] on input "08:41" at bounding box center [883, 215] width 95 height 29
type input "23:55"
click at [525, 73] on div "Step 4. Select when the prices should change Change prices now Change prices la…" at bounding box center [542, 285] width 804 height 425
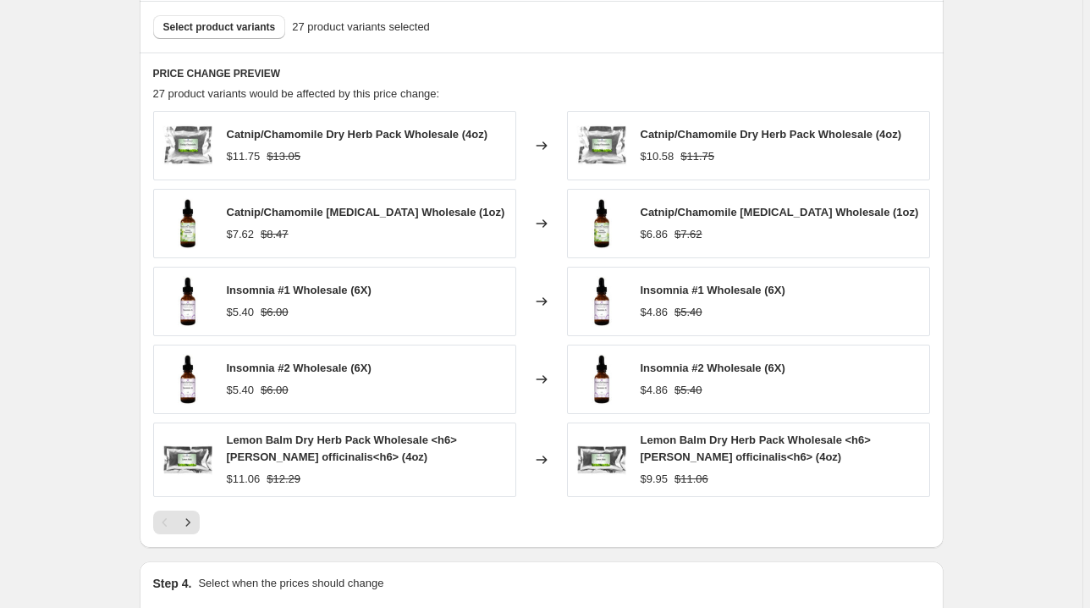
scroll to position [980, 0]
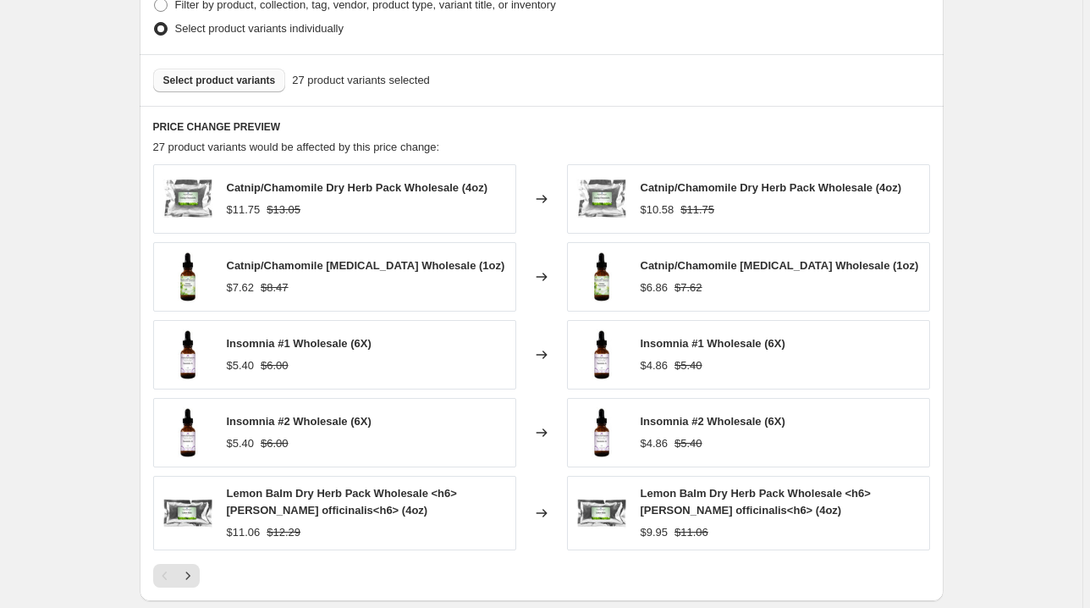
click at [266, 85] on span "Select product variants" at bounding box center [219, 81] width 113 height 14
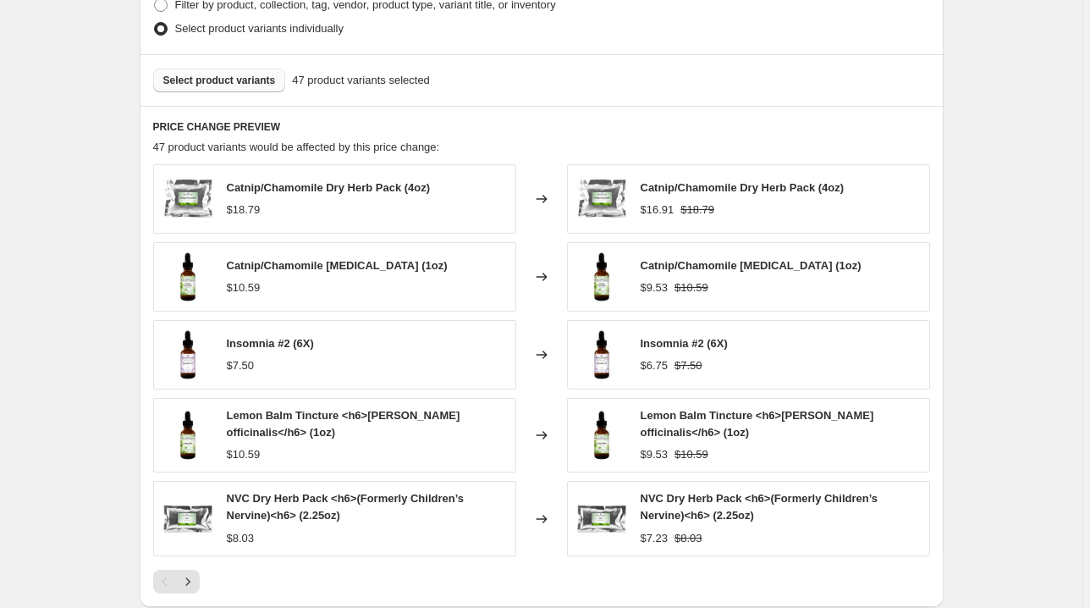
click at [261, 84] on span "Select product variants" at bounding box center [219, 81] width 113 height 14
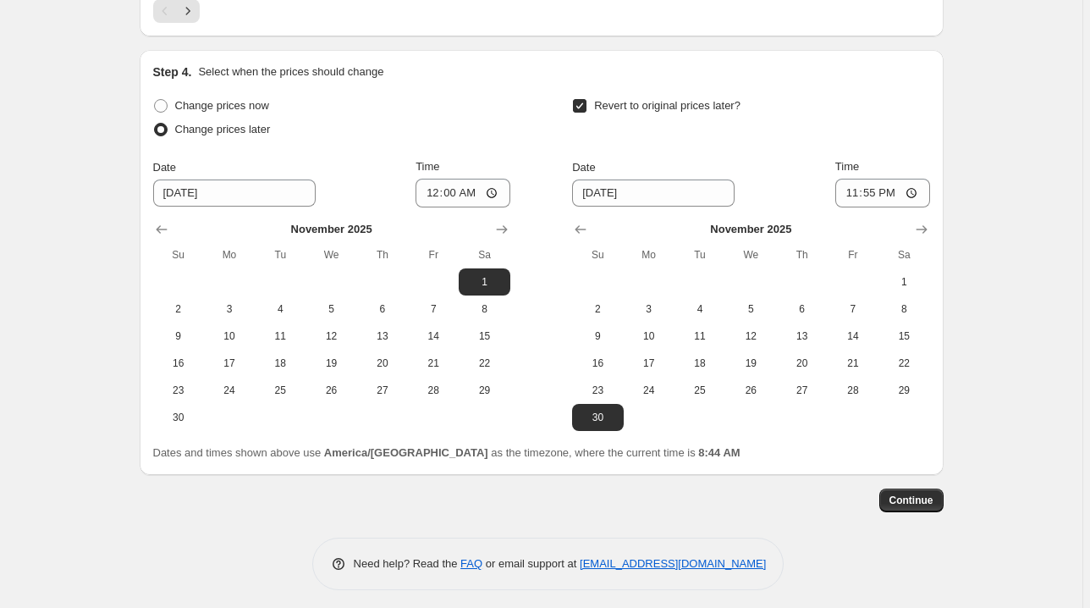
scroll to position [1554, 0]
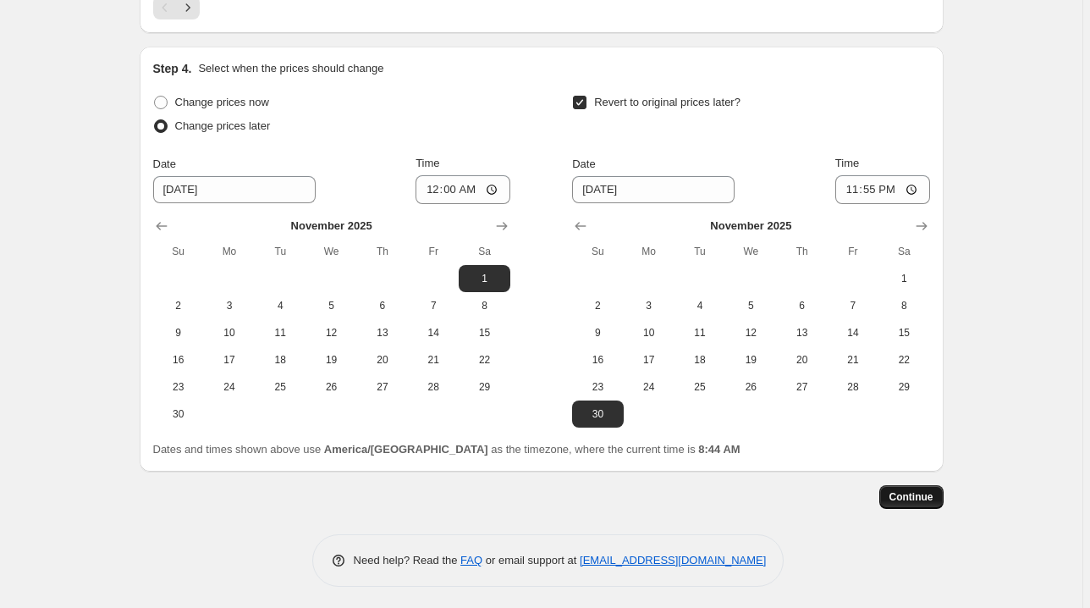
click at [897, 491] on span "Continue" at bounding box center [912, 497] width 44 height 14
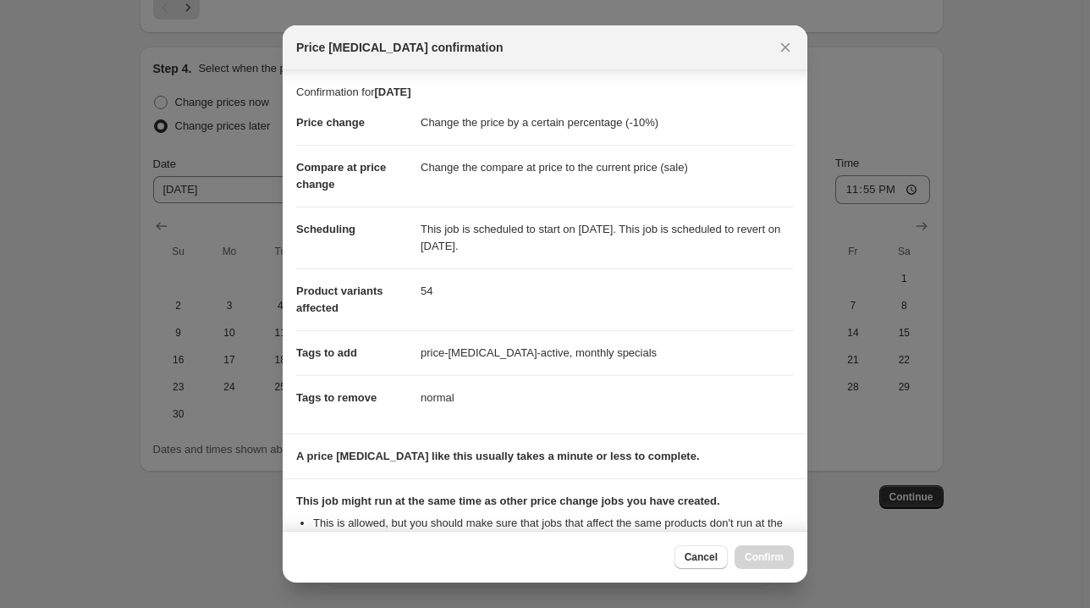
scroll to position [310, 0]
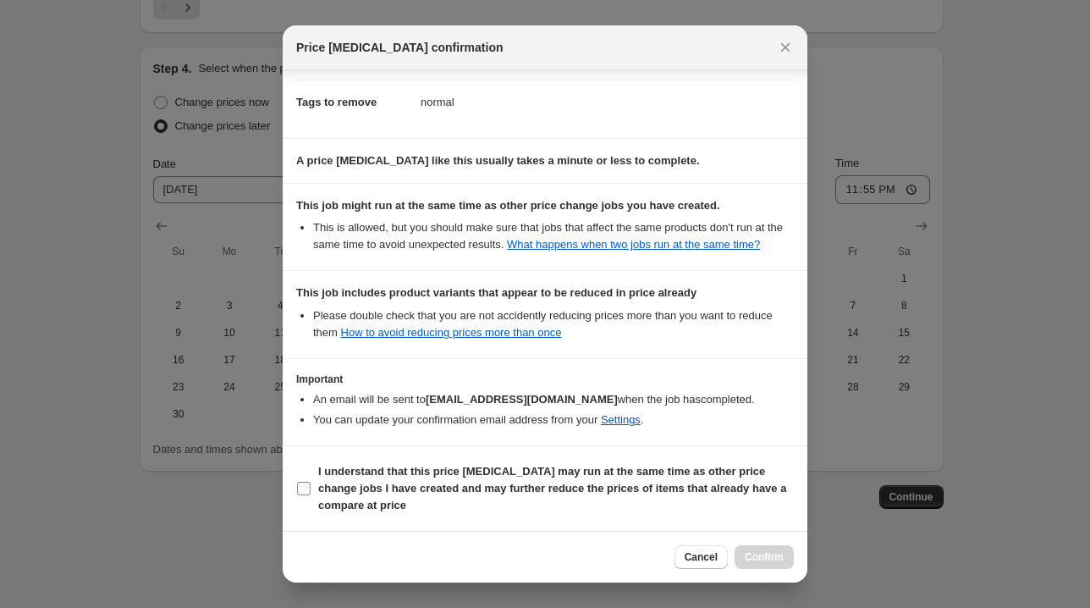
click at [474, 480] on span "I understand that this price [MEDICAL_DATA] may run at the same time as other p…" at bounding box center [556, 488] width 476 height 51
click at [311, 482] on input "I understand that this price [MEDICAL_DATA] may run at the same time as other p…" at bounding box center [304, 489] width 14 height 14
checkbox input "true"
click at [759, 553] on span "Confirm" at bounding box center [764, 557] width 39 height 14
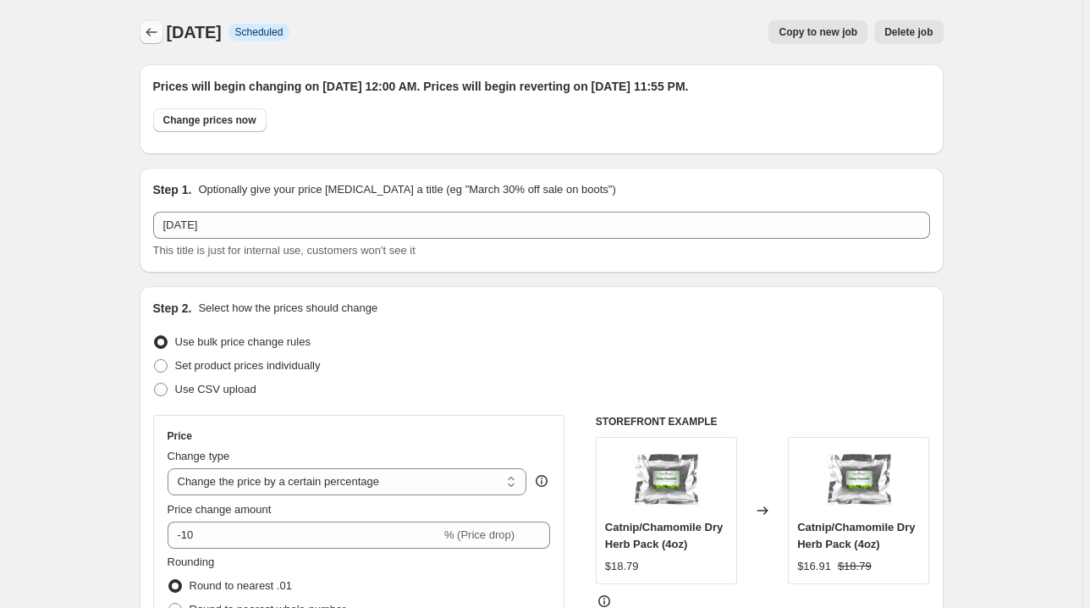
click at [152, 30] on icon "Price change jobs" at bounding box center [151, 32] width 17 height 17
